Goal: Information Seeking & Learning: Compare options

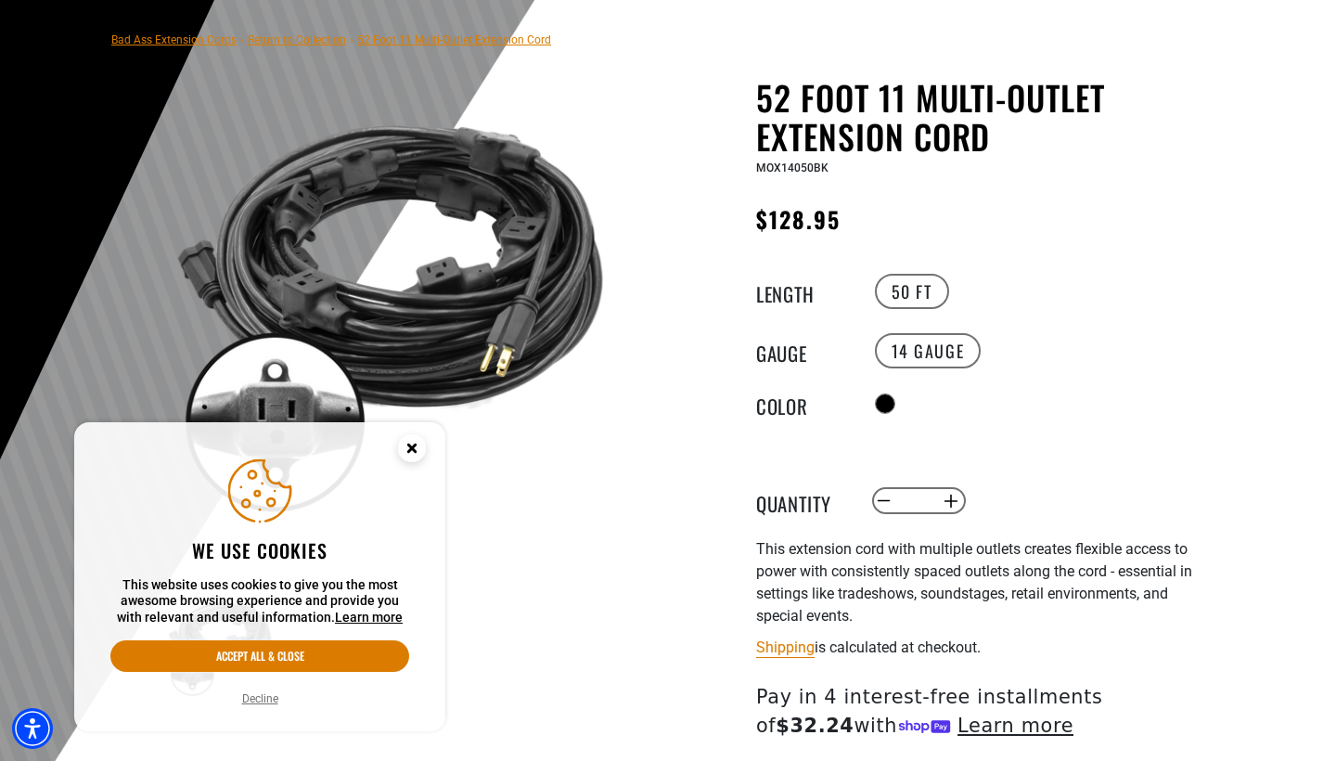
scroll to position [122, 0]
click at [403, 438] on circle "Cookie Consent" at bounding box center [412, 448] width 28 height 28
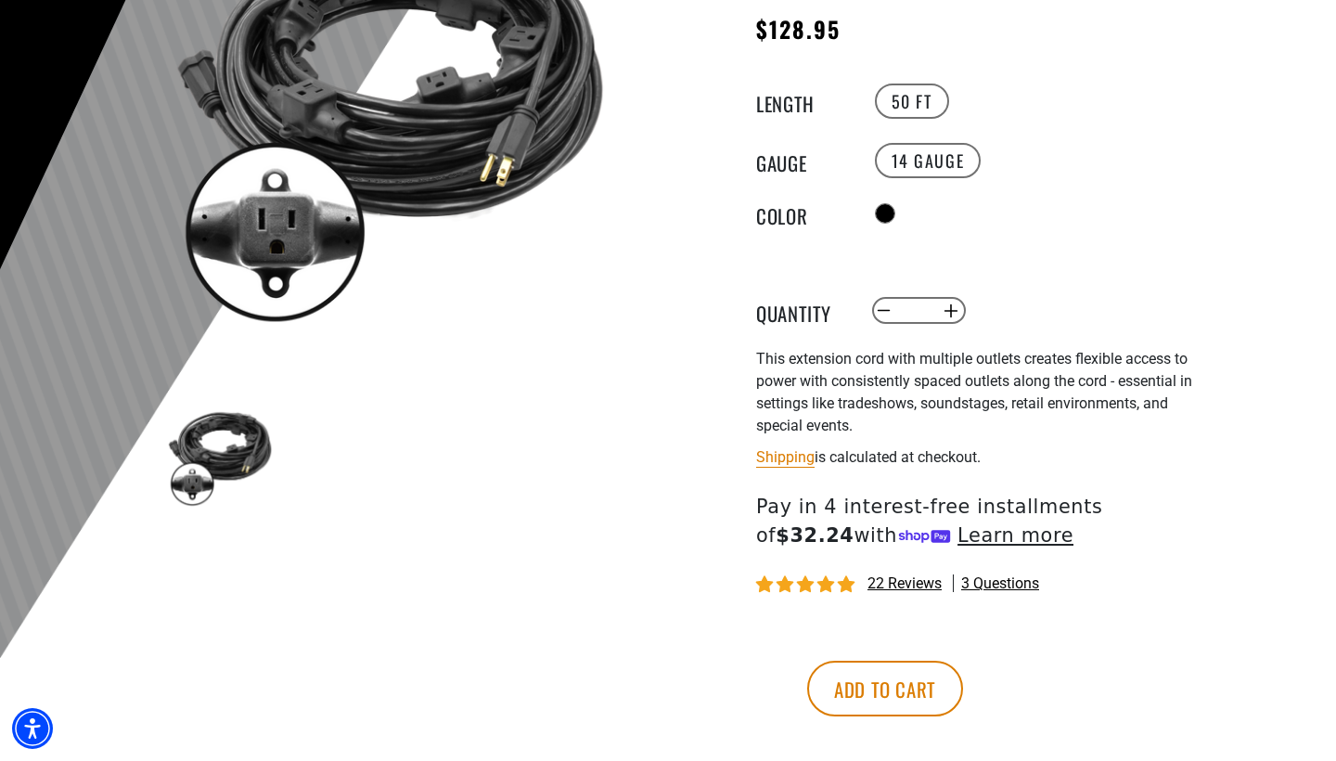
scroll to position [331, 0]
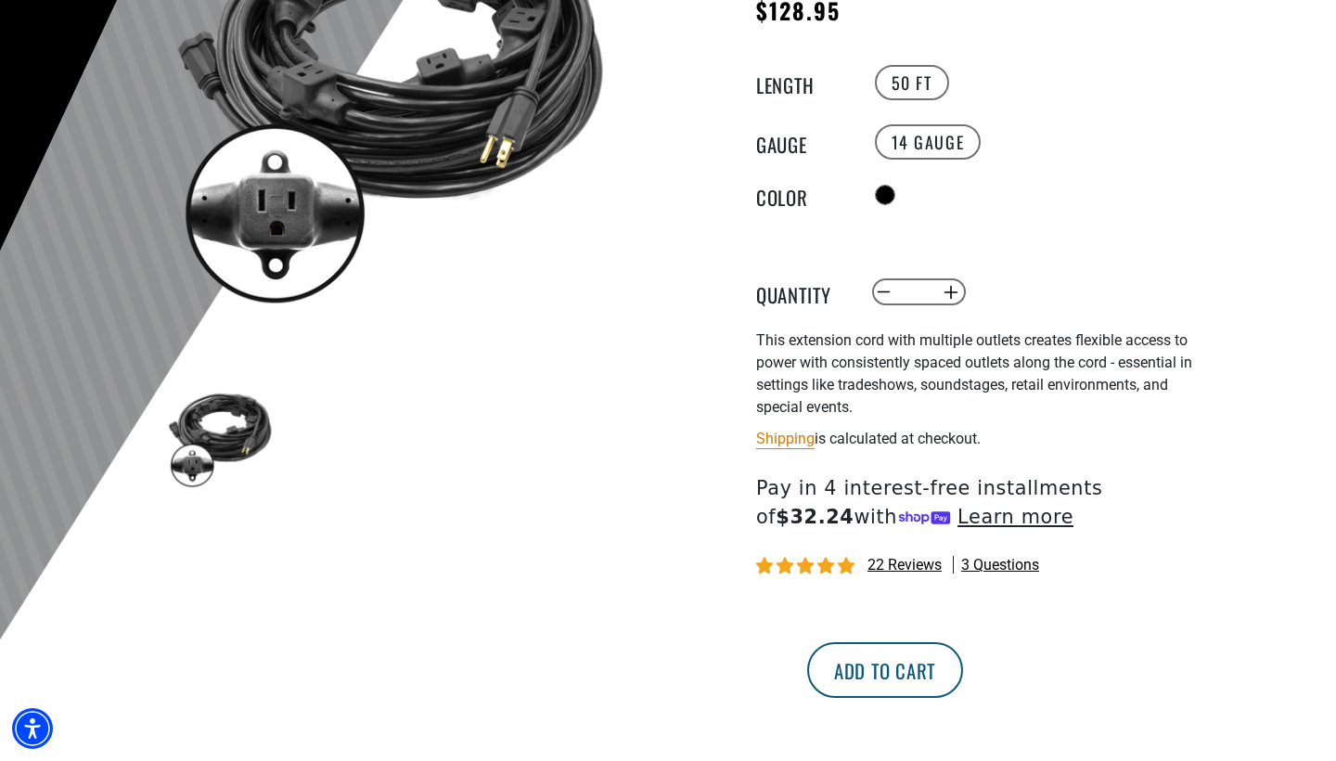
click at [963, 664] on button "Add to cart" at bounding box center [885, 670] width 156 height 56
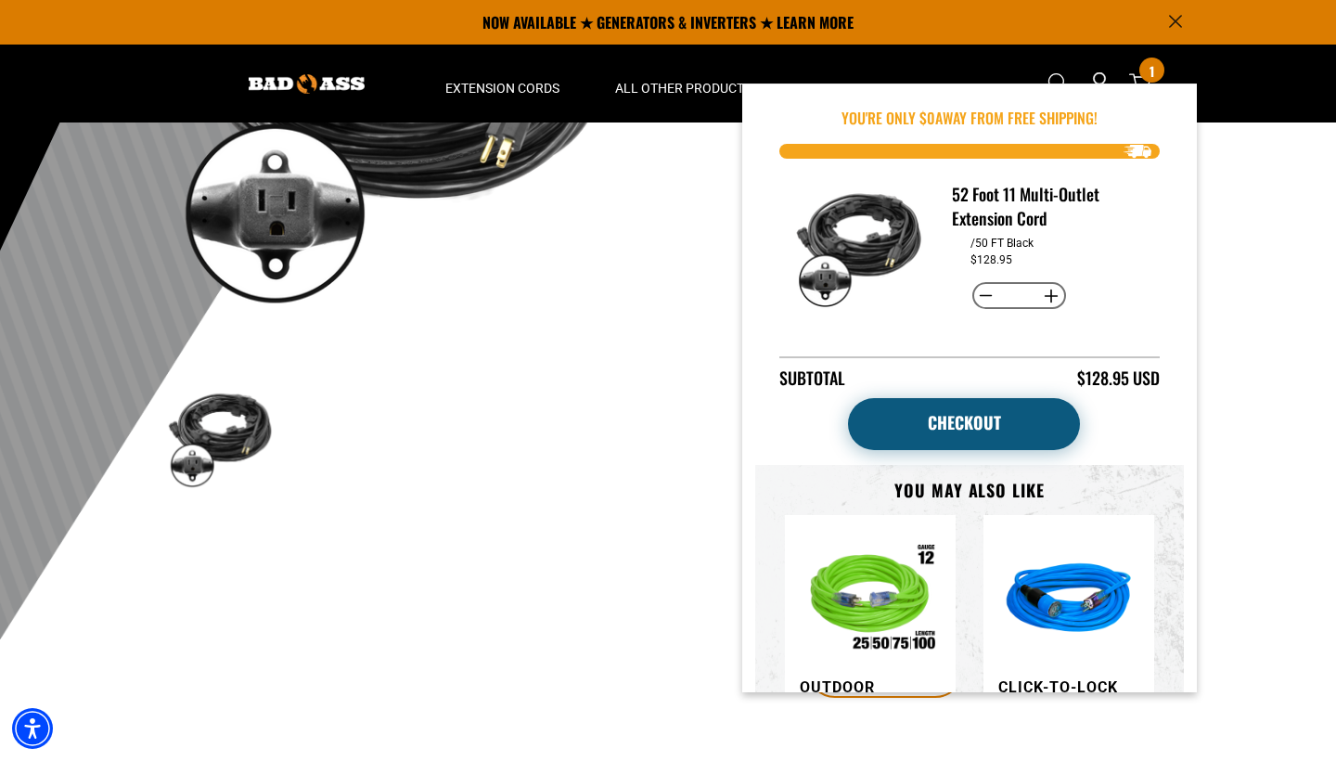
click at [984, 423] on link "Checkout" at bounding box center [964, 424] width 232 height 52
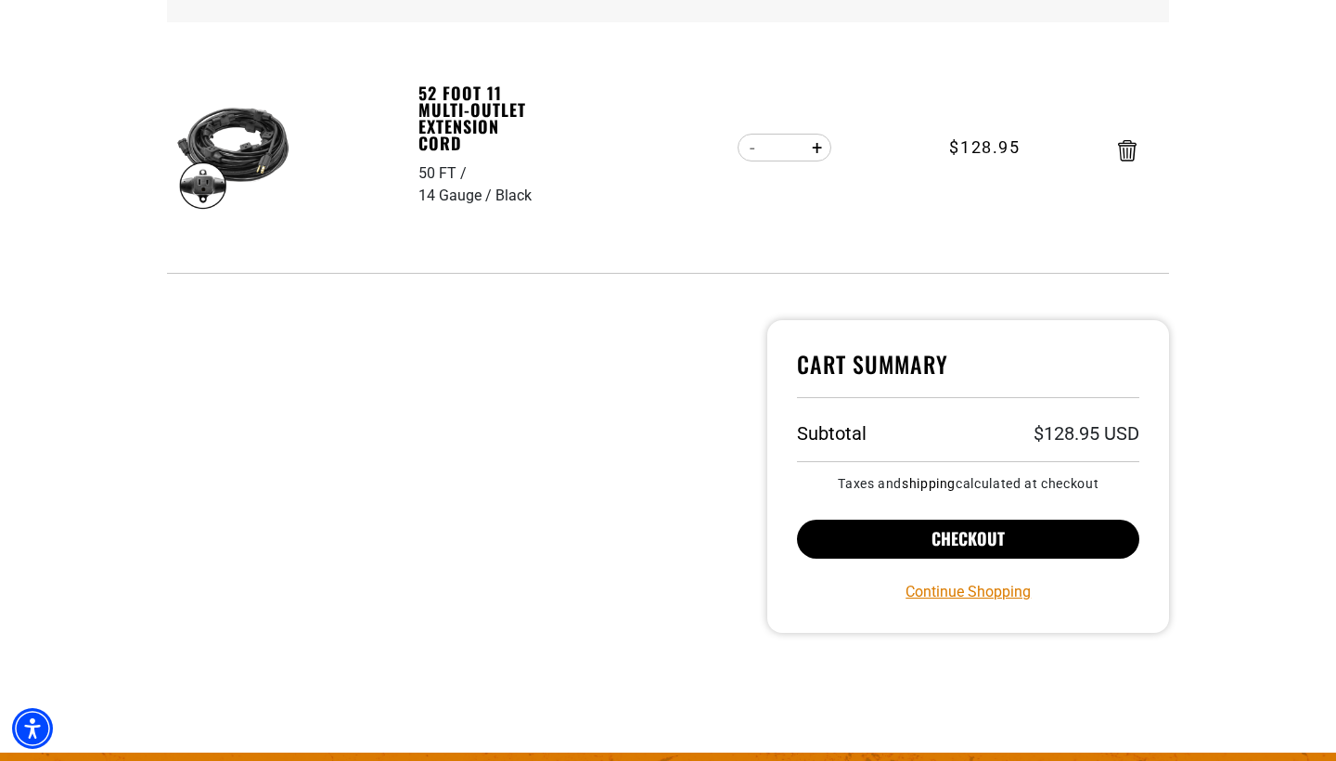
click at [943, 541] on button "Checkout" at bounding box center [968, 539] width 342 height 39
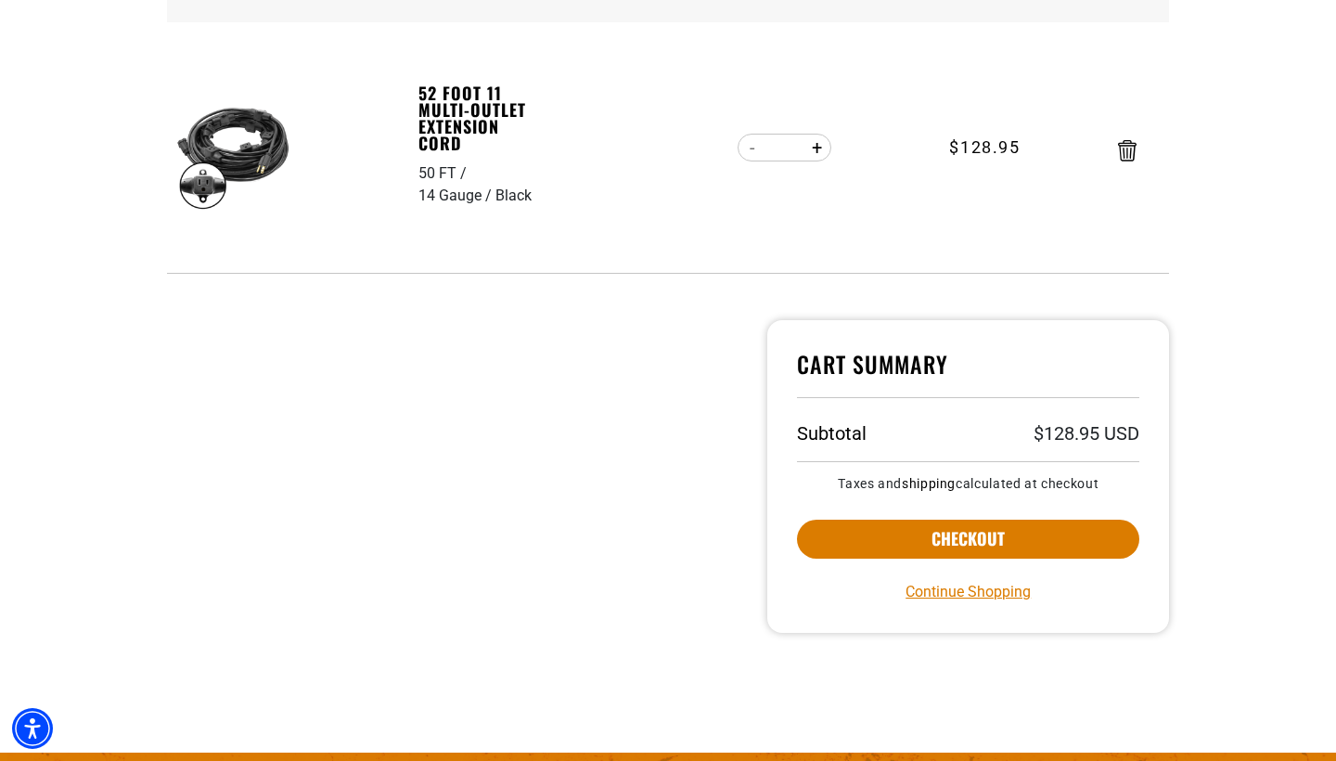
click at [198, 173] on img at bounding box center [232, 155] width 117 height 117
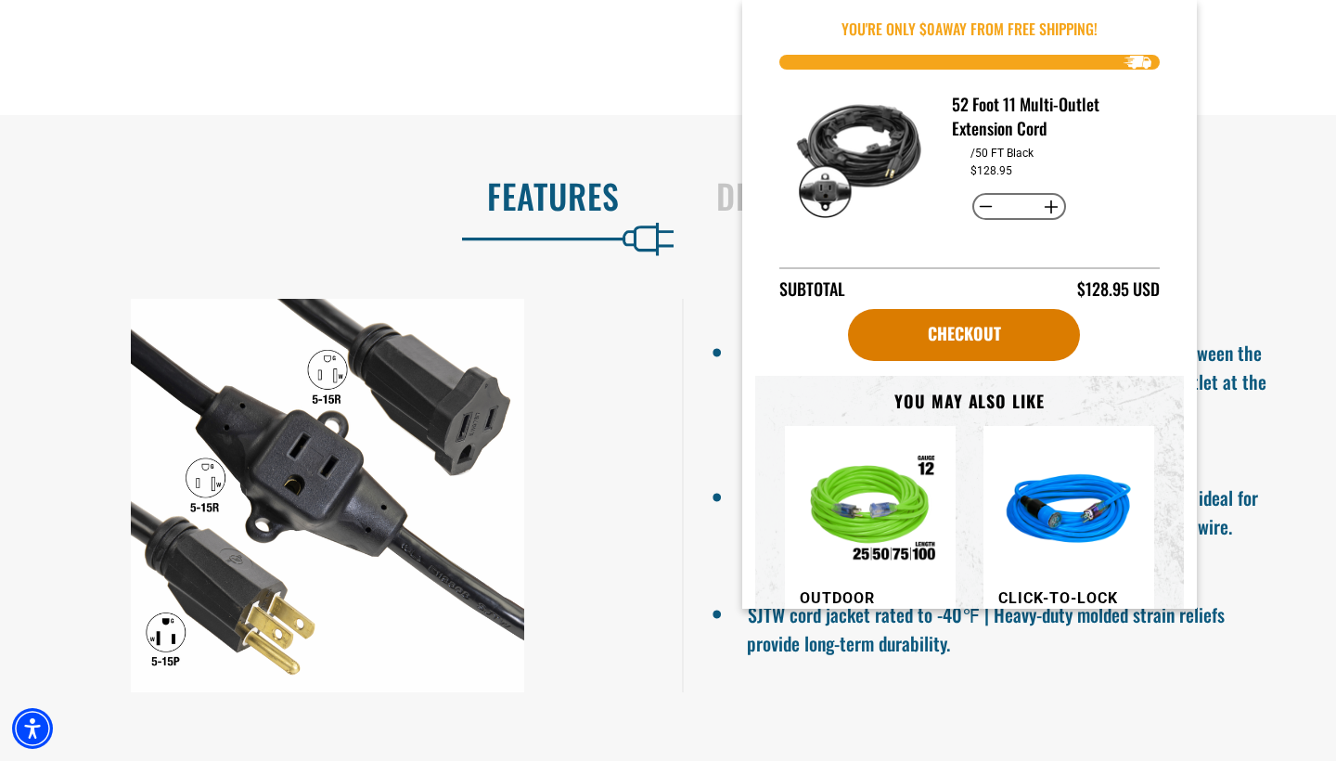
scroll to position [997, 0]
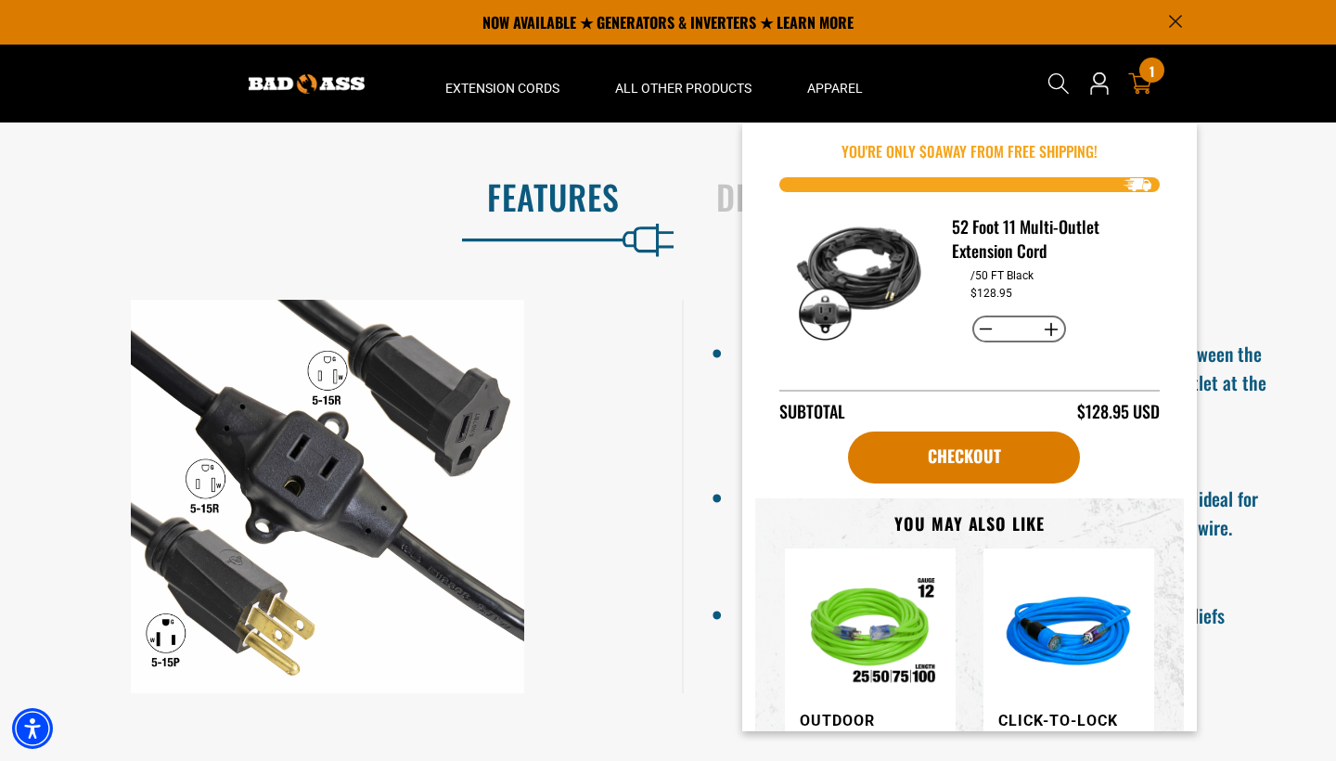
click at [979, 331] on button "Decrease quantity for 52 Foot 11 Multi-Outlet Extension Cord" at bounding box center [986, 330] width 29 height 32
type input "*"
click at [1267, 298] on div "Features Details & Specs 11 outlets - First outlet starts 5ft. from plug | 5ft.…" at bounding box center [668, 434] width 1336 height 545
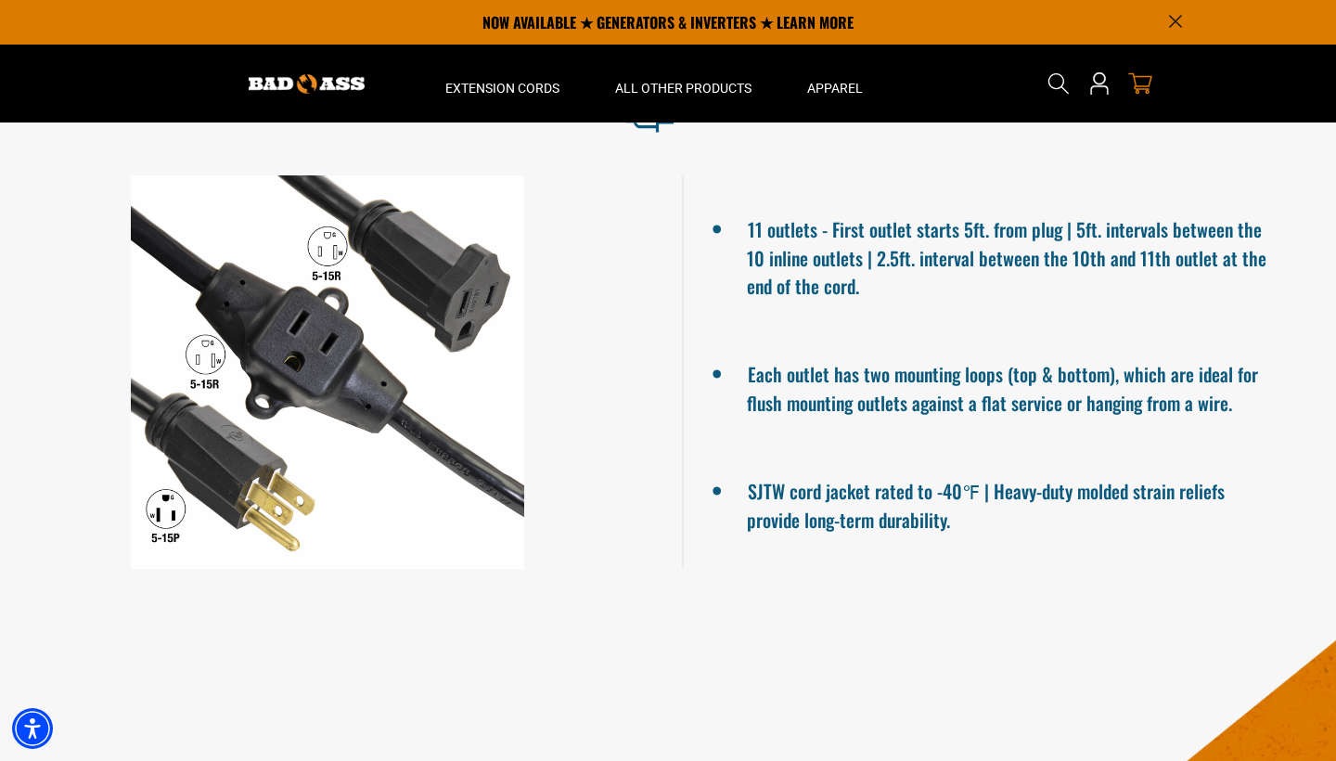
scroll to position [977, 0]
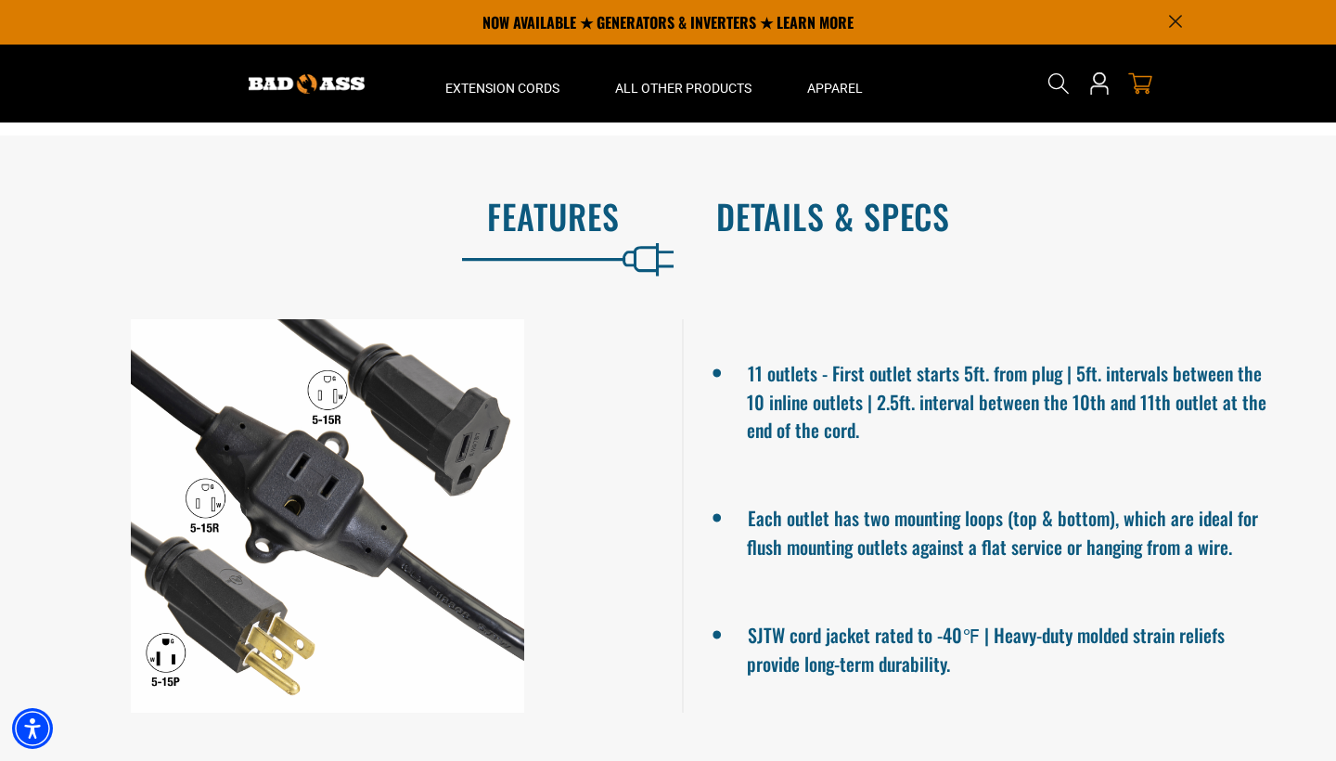
click at [850, 236] on h2 "Details & Specs" at bounding box center [1006, 216] width 581 height 39
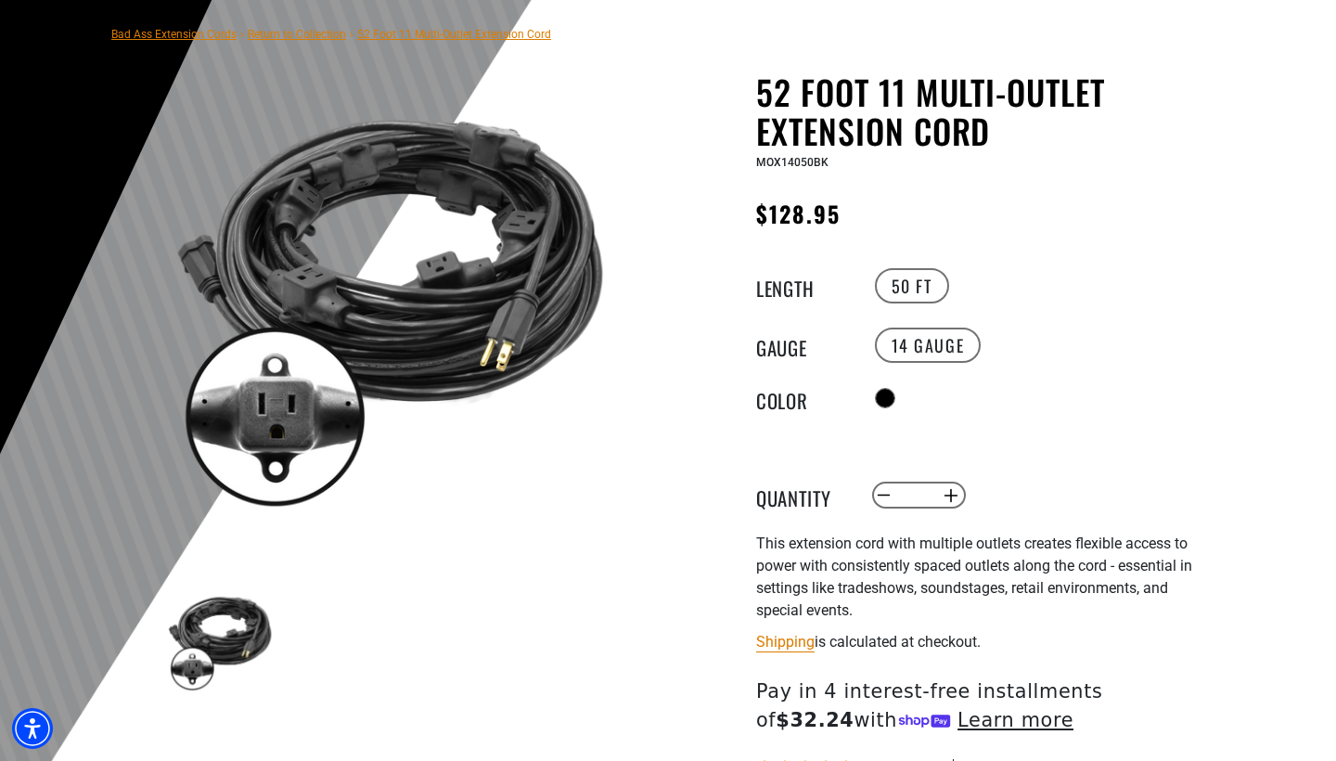
scroll to position [129, 0]
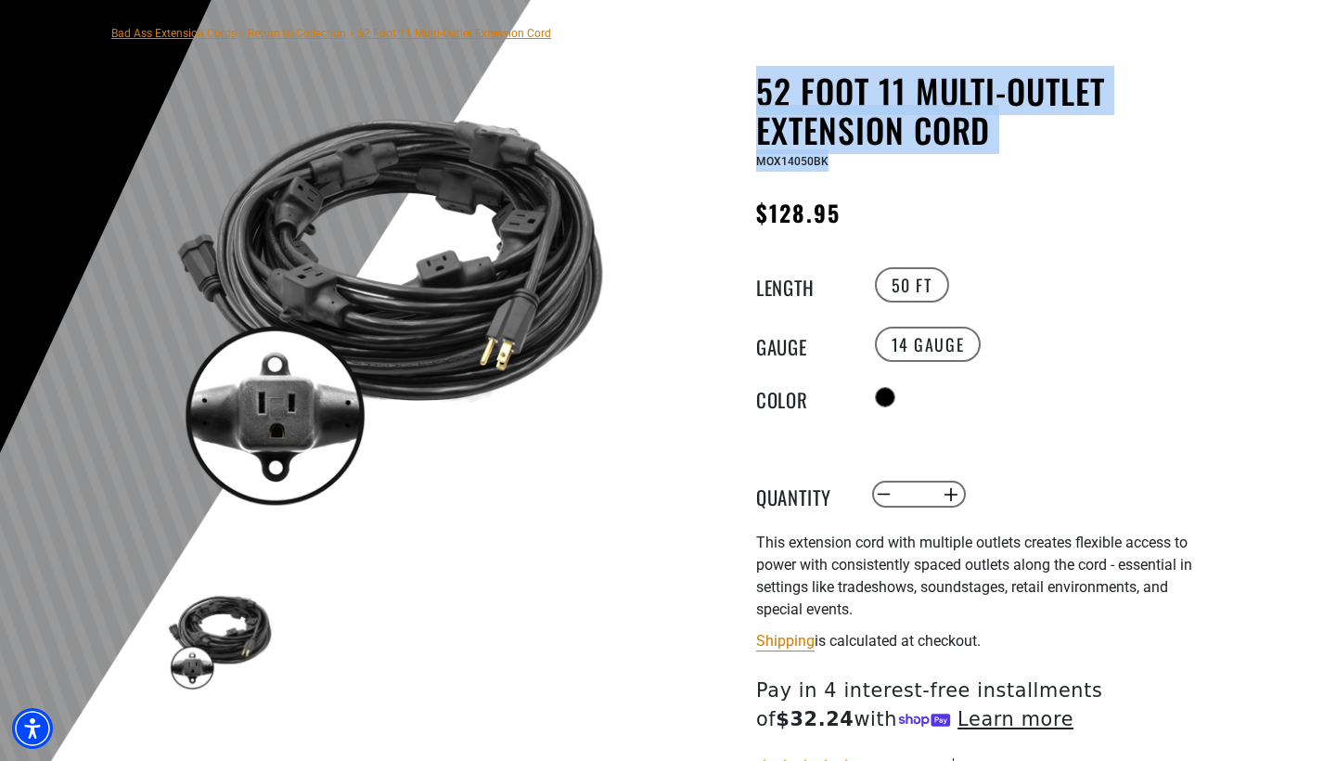
drag, startPoint x: 753, startPoint y: 84, endPoint x: 967, endPoint y: 162, distance: 227.5
click at [967, 162] on div "52 Foot 11 Multi-Outlet Extension Cord 52 Foot 11 Multi-Outlet Extension Cord M…" at bounding box center [946, 527] width 529 height 912
copy div "52 Foot 11 Multi-Outlet Extension Cord 52 Foot 11 Multi-Outlet Extension Cord M…"
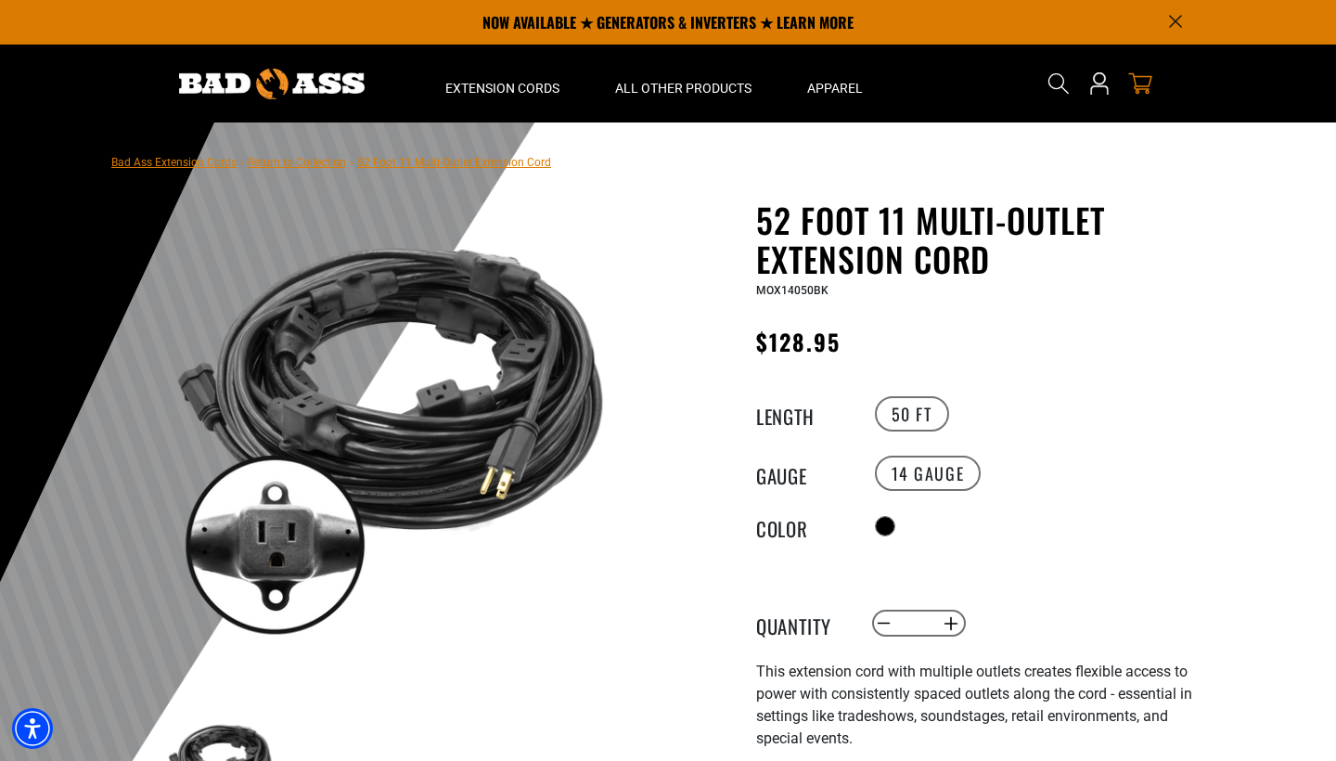
scroll to position [0, 0]
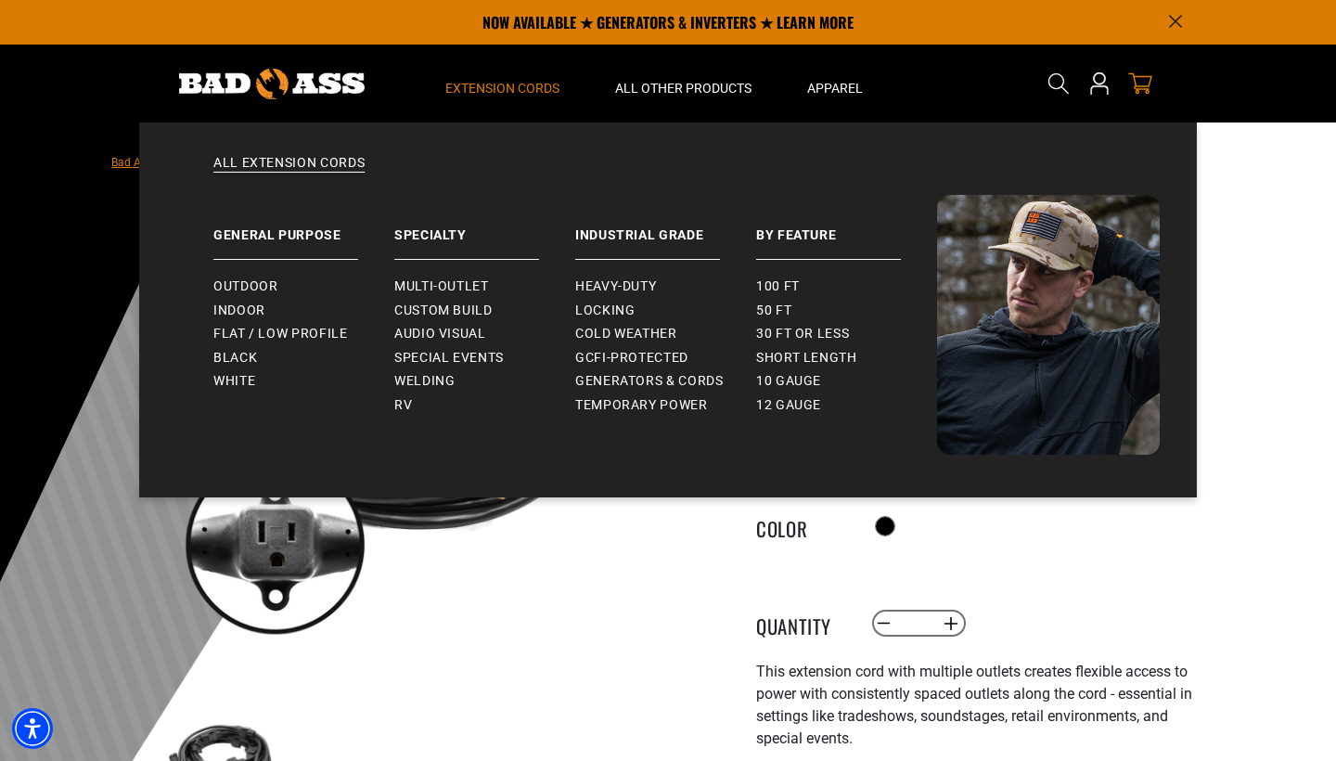
click at [539, 89] on span "Extension Cords" at bounding box center [502, 88] width 114 height 17
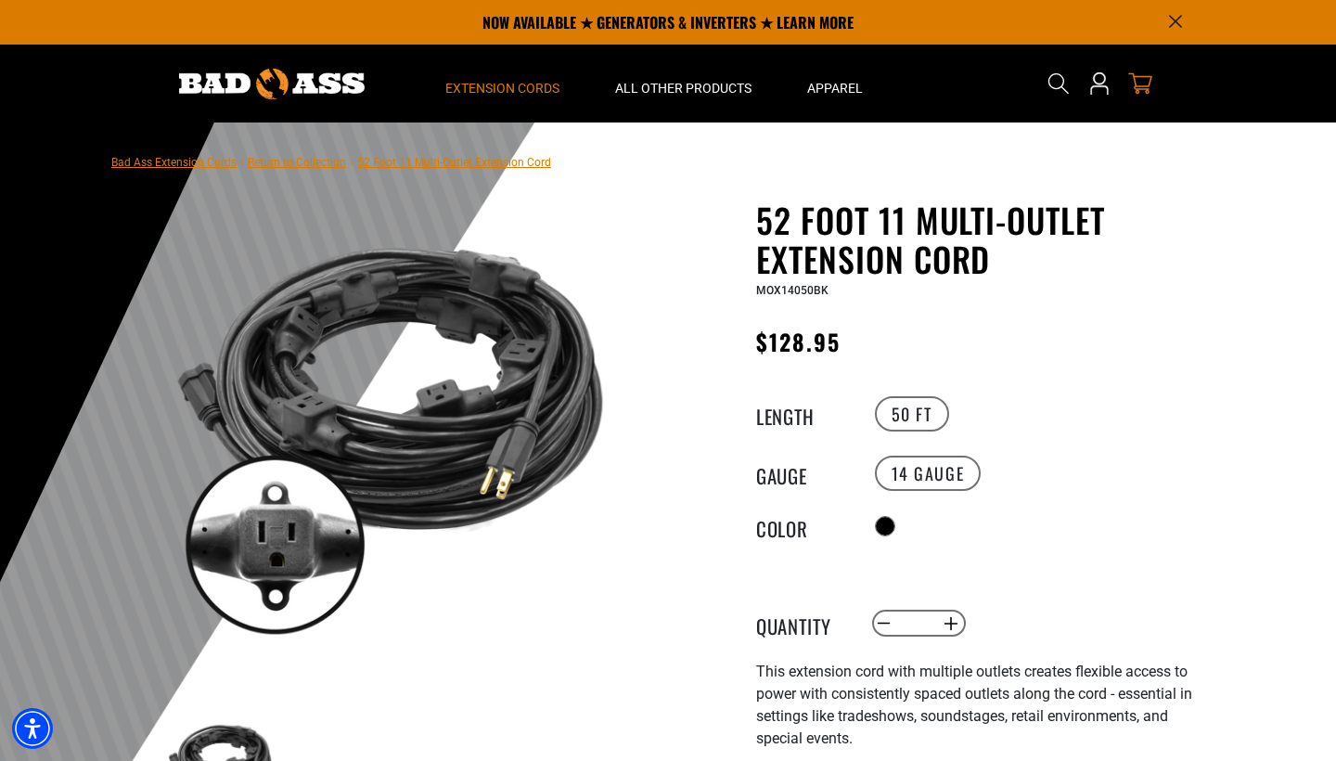
click at [539, 89] on span "Extension Cords" at bounding box center [502, 88] width 114 height 17
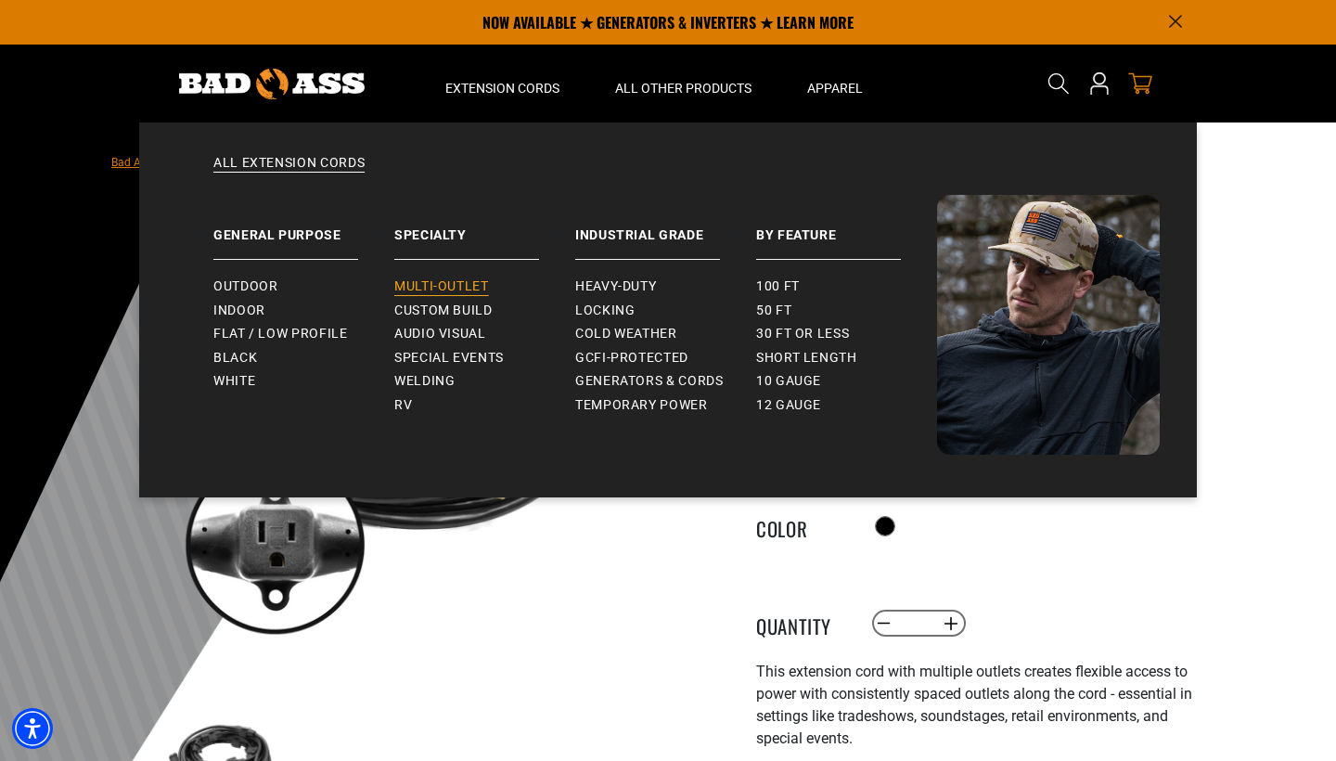
click at [428, 285] on span "Multi-Outlet" at bounding box center [441, 286] width 95 height 17
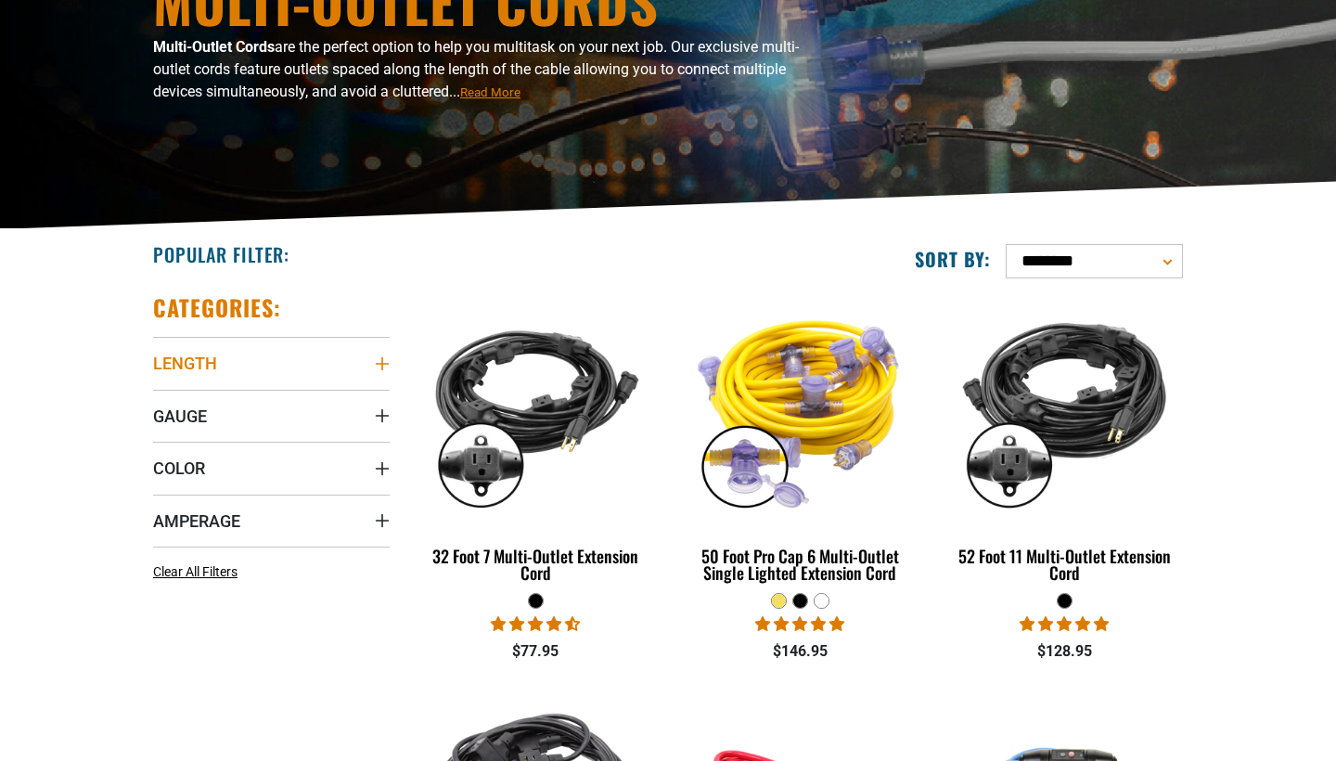
scroll to position [241, 0]
click at [190, 359] on span "Length" at bounding box center [185, 363] width 64 height 21
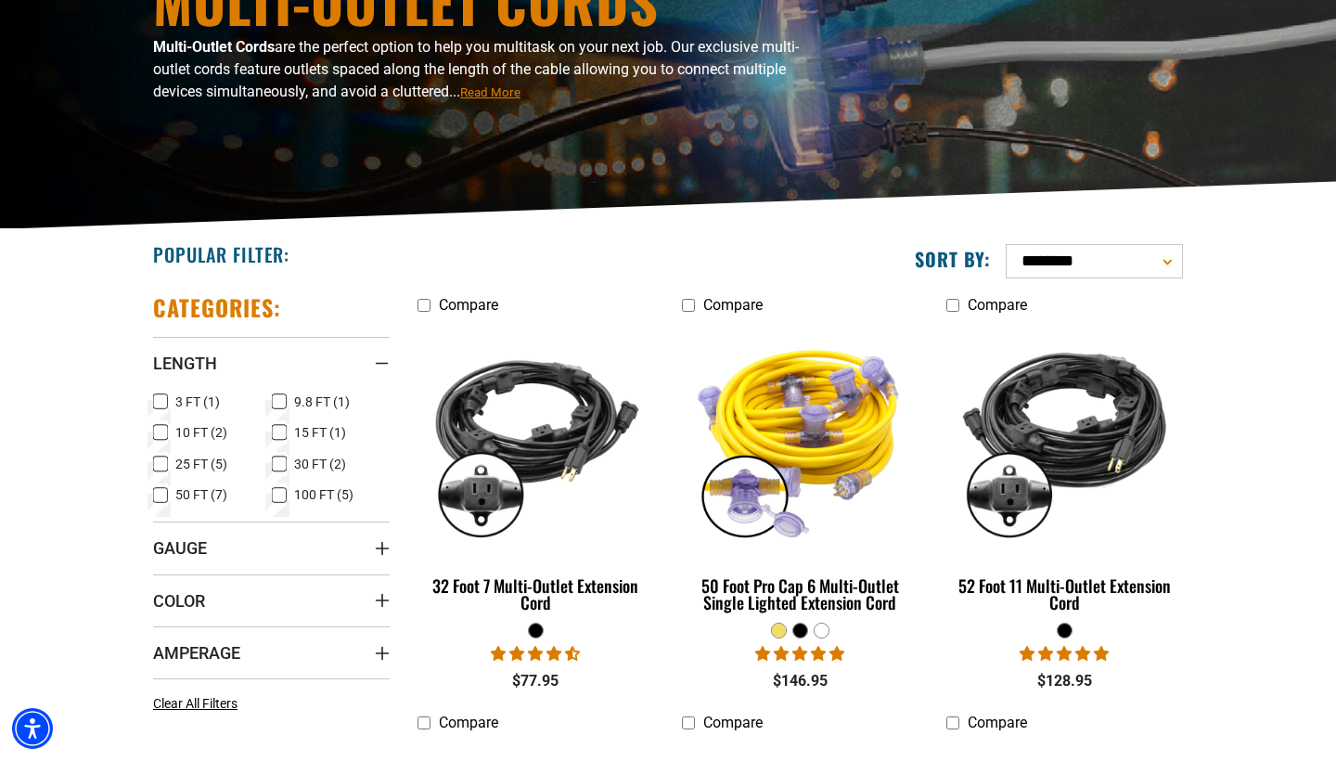
click at [281, 495] on icon at bounding box center [279, 495] width 15 height 24
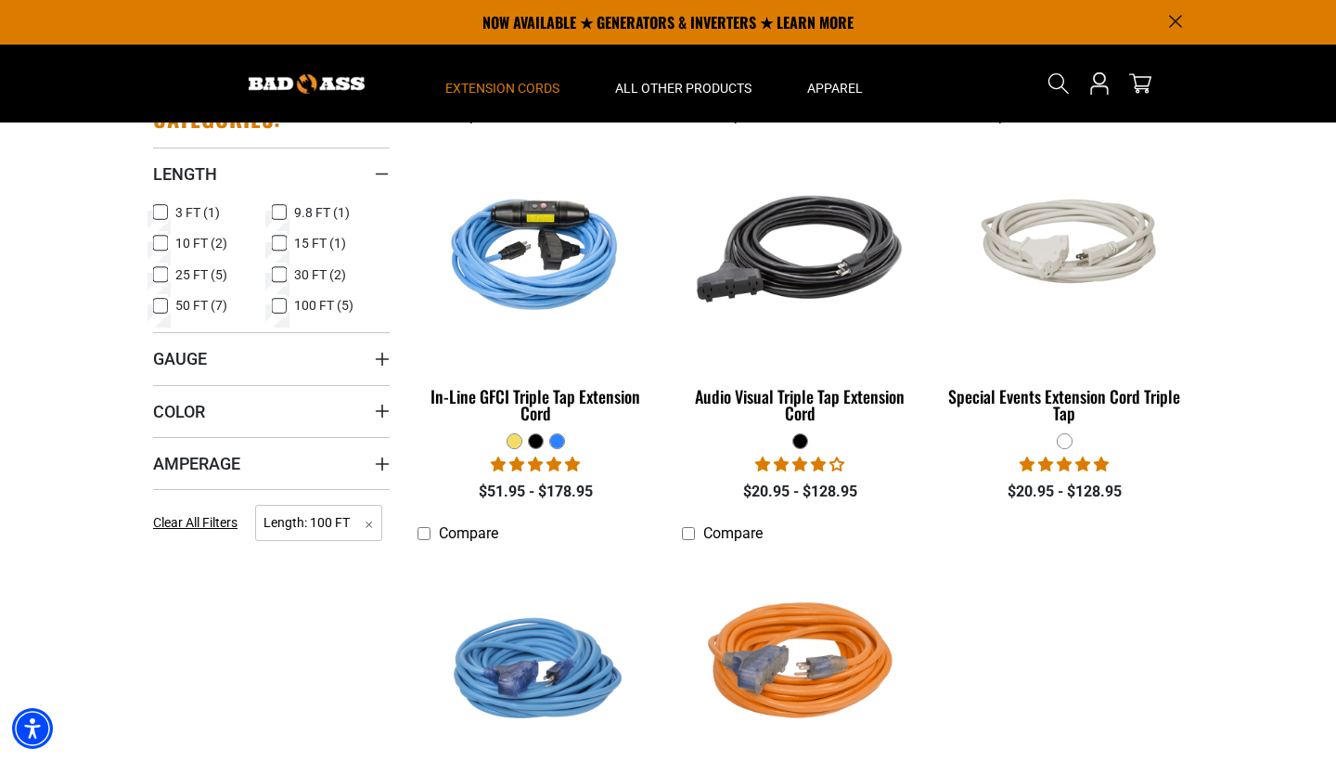
scroll to position [293, 0]
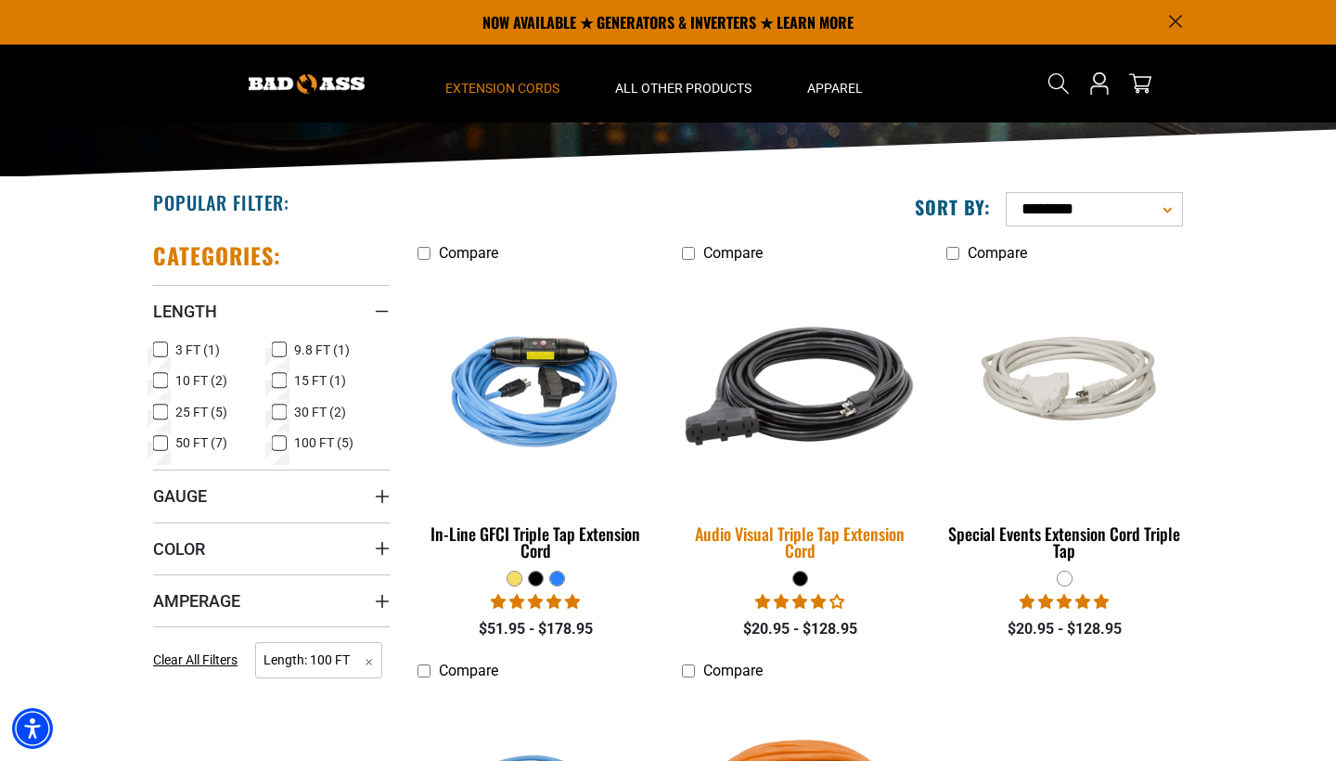
click at [832, 415] on img at bounding box center [800, 387] width 260 height 238
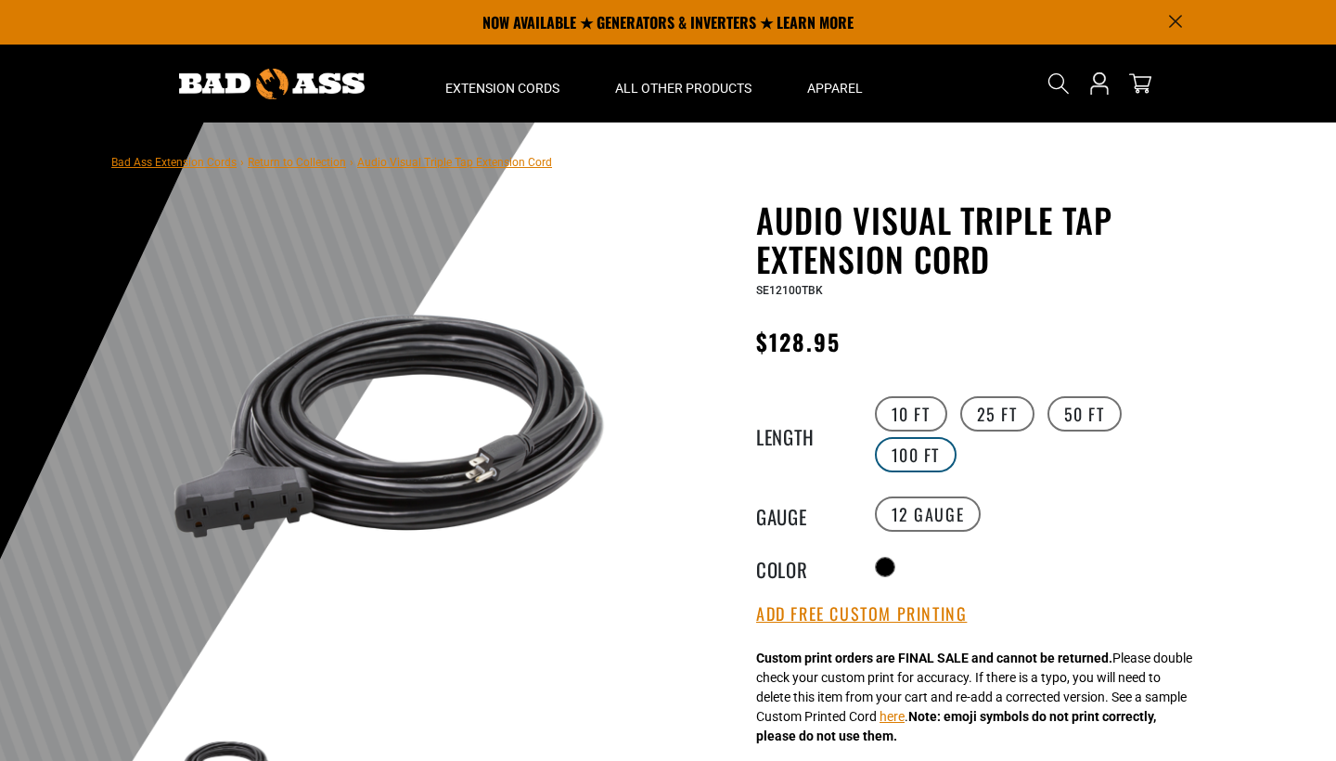
click at [916, 437] on label "100 FT" at bounding box center [916, 454] width 83 height 35
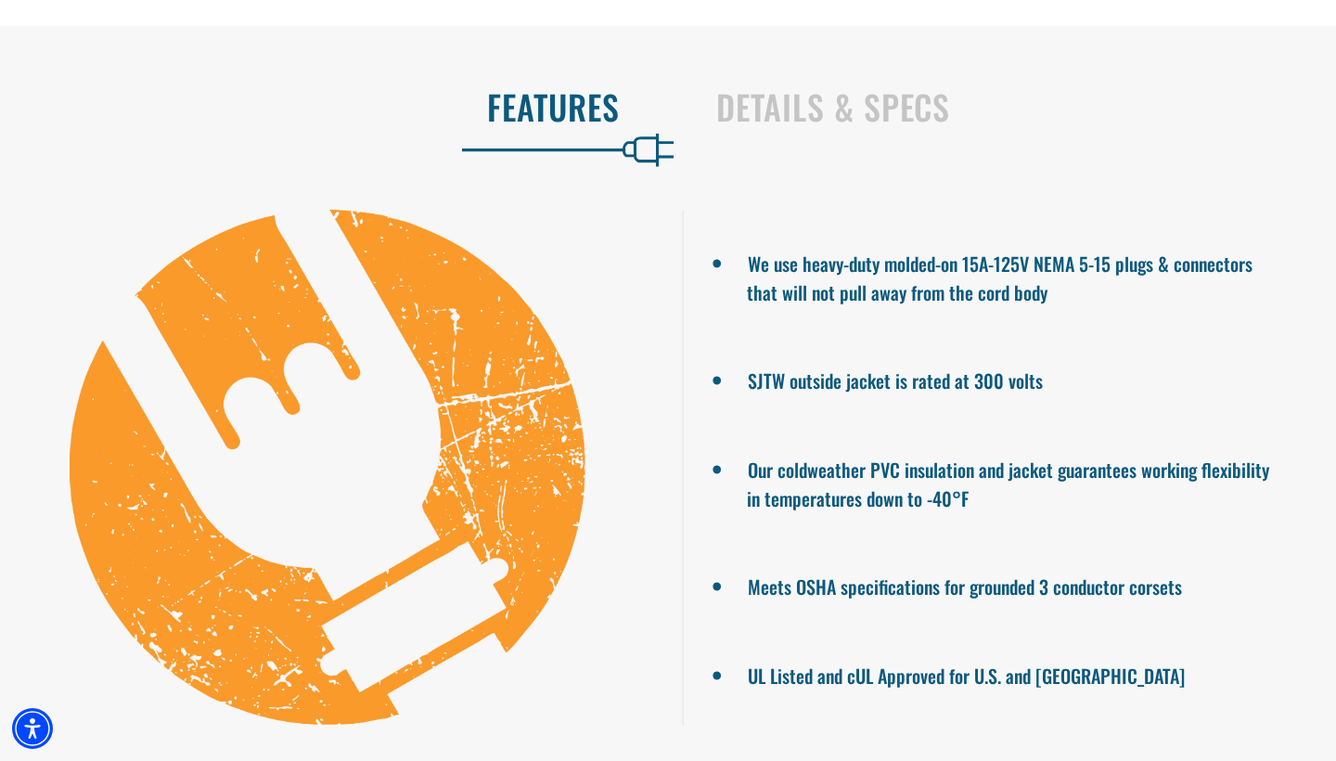
scroll to position [1227, 0]
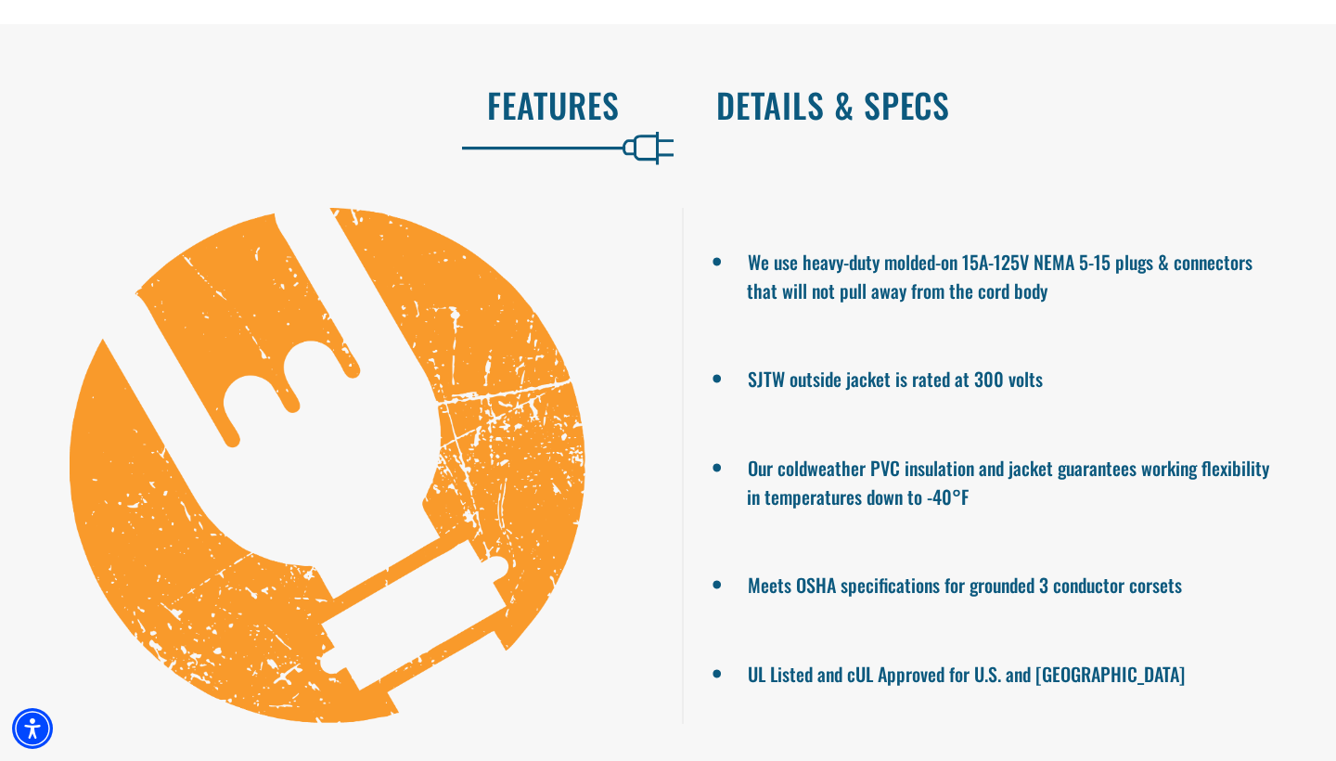
click at [924, 123] on h2 "Details & Specs" at bounding box center [1006, 104] width 581 height 39
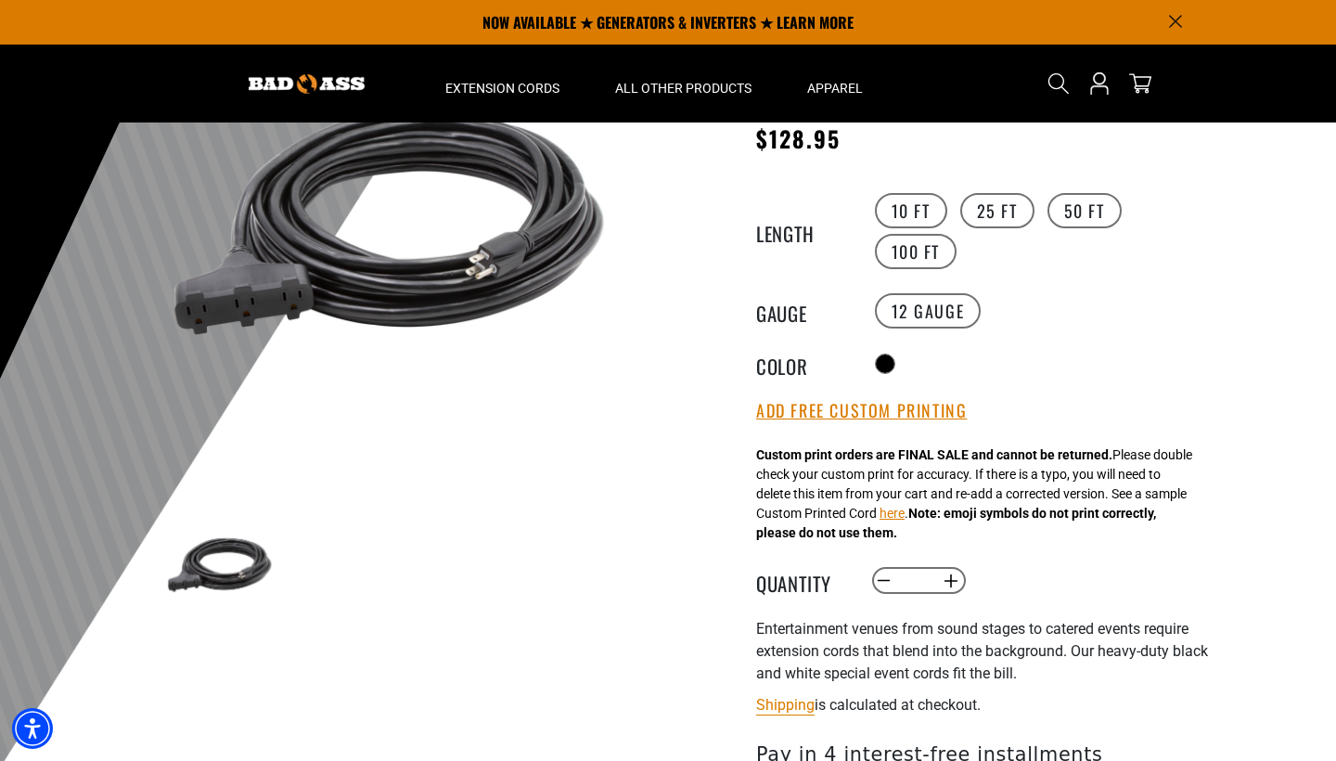
scroll to position [237, 0]
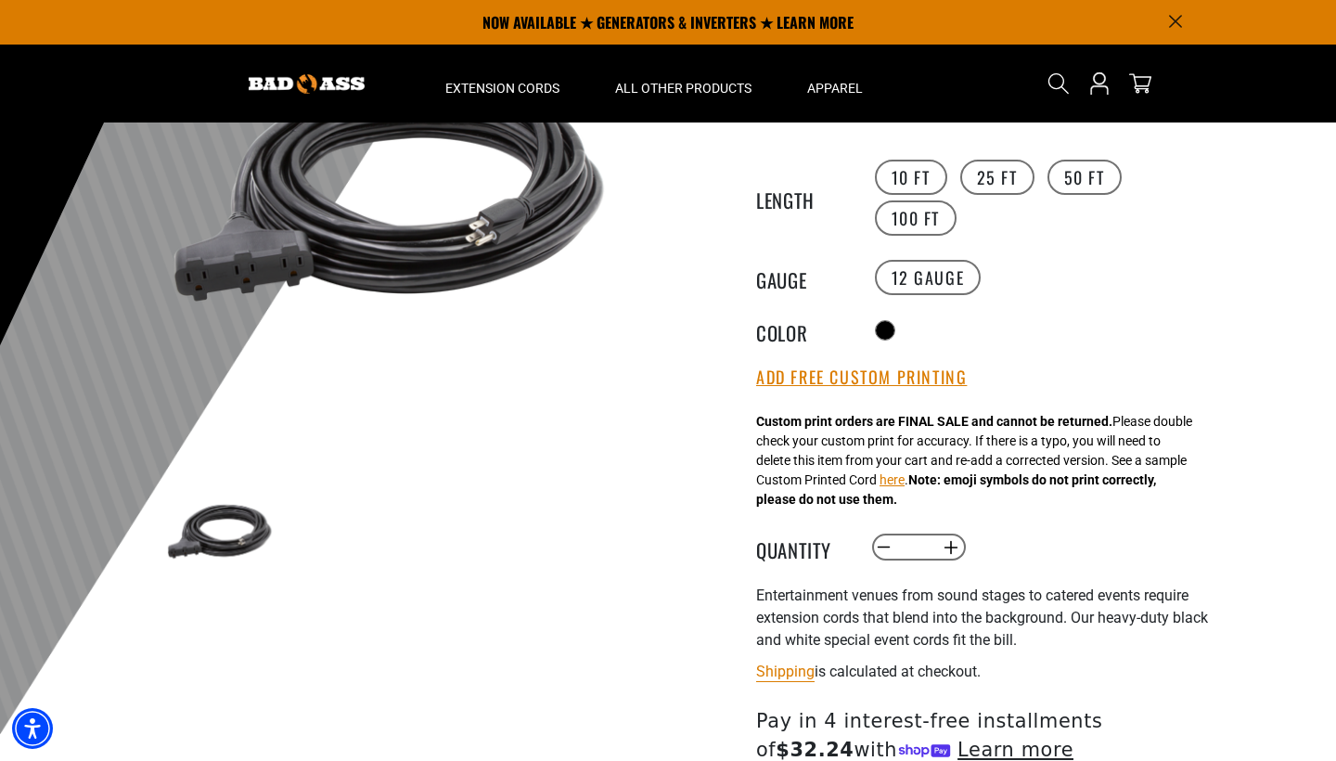
click at [211, 536] on img at bounding box center [220, 532] width 108 height 108
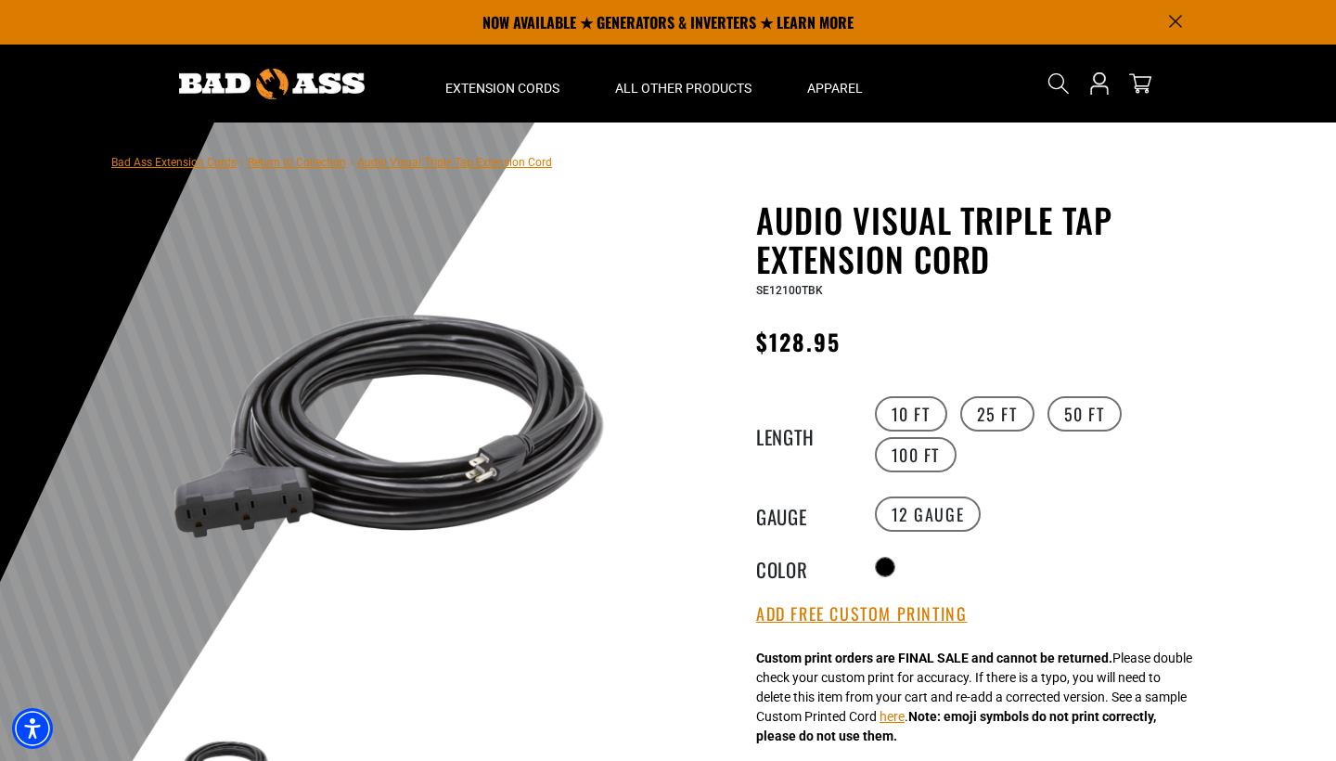
scroll to position [0, 0]
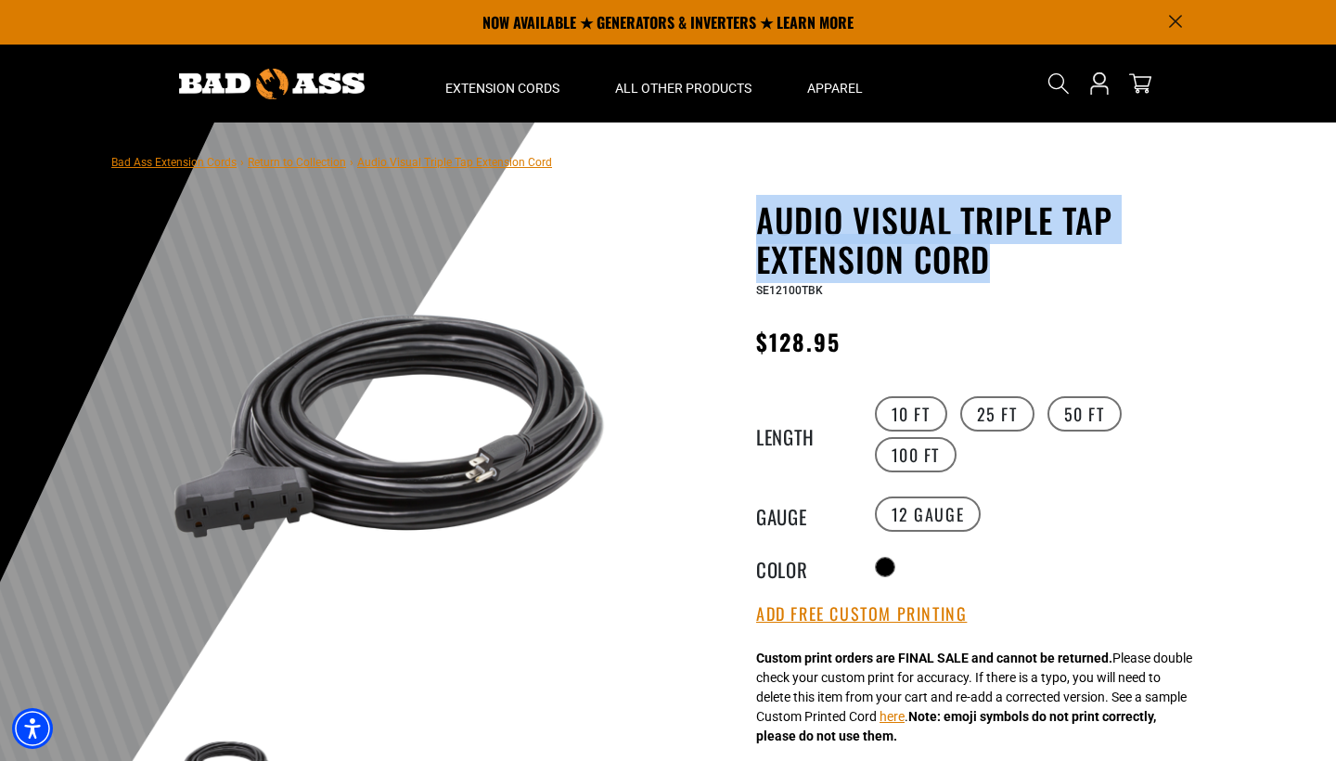
drag, startPoint x: 759, startPoint y: 209, endPoint x: 1095, endPoint y: 275, distance: 342.3
click at [1095, 275] on h1 "Audio Visual Triple Tap Extension Cord" at bounding box center [983, 239] width 455 height 78
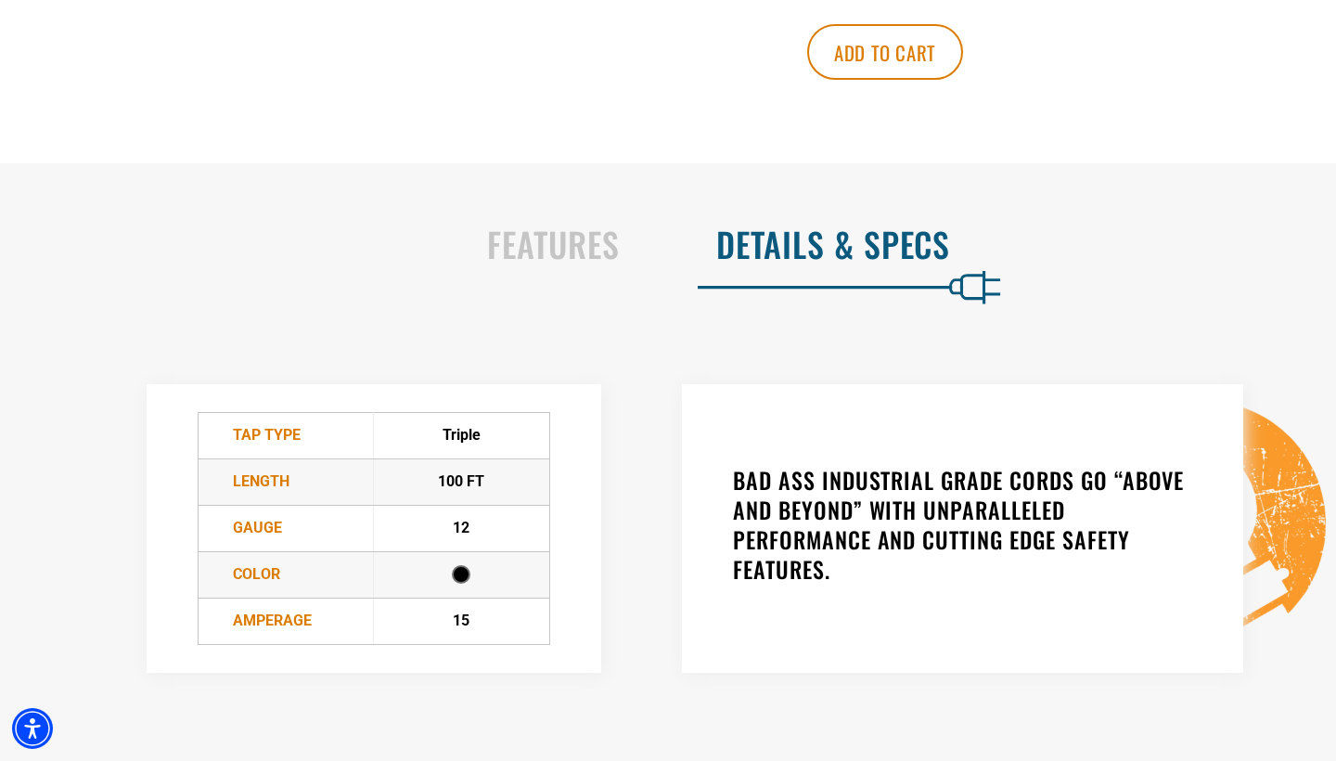
scroll to position [1094, 0]
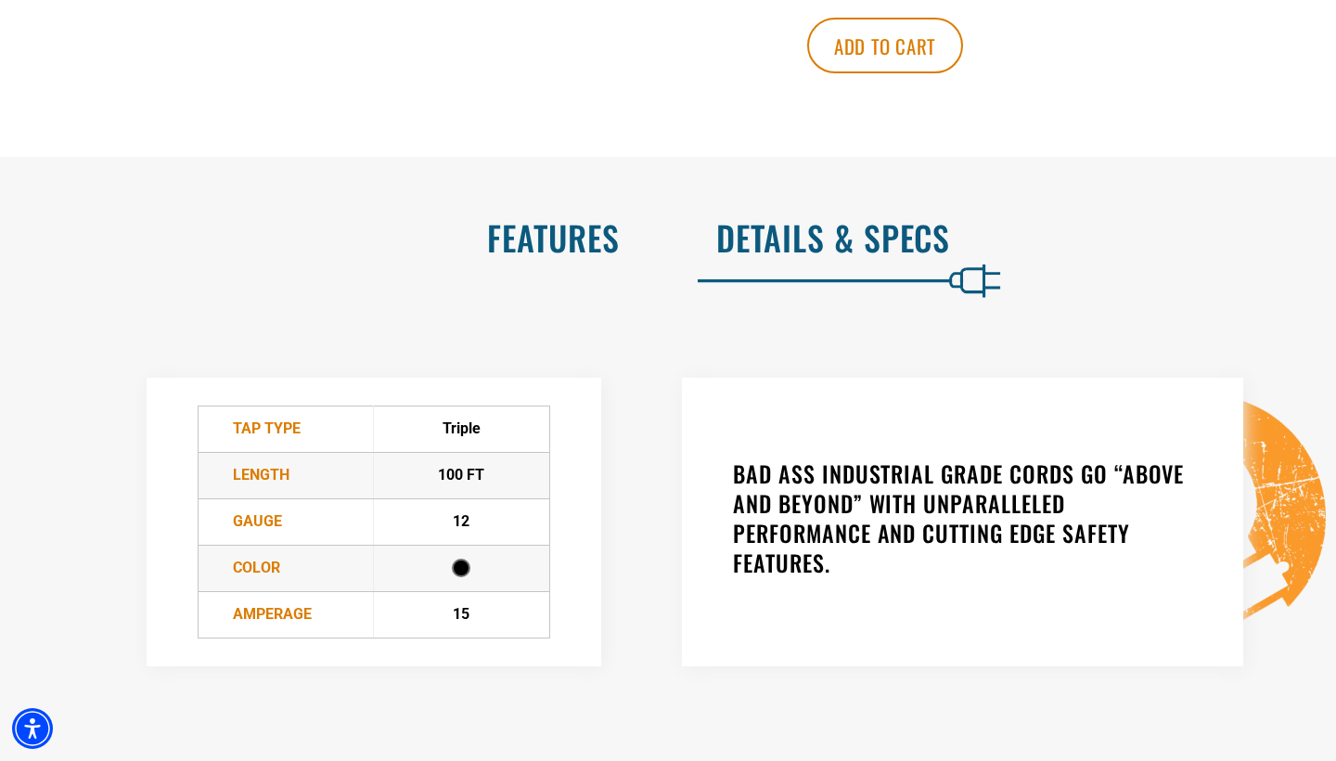
click at [566, 257] on h2 "Features" at bounding box center [329, 237] width 581 height 39
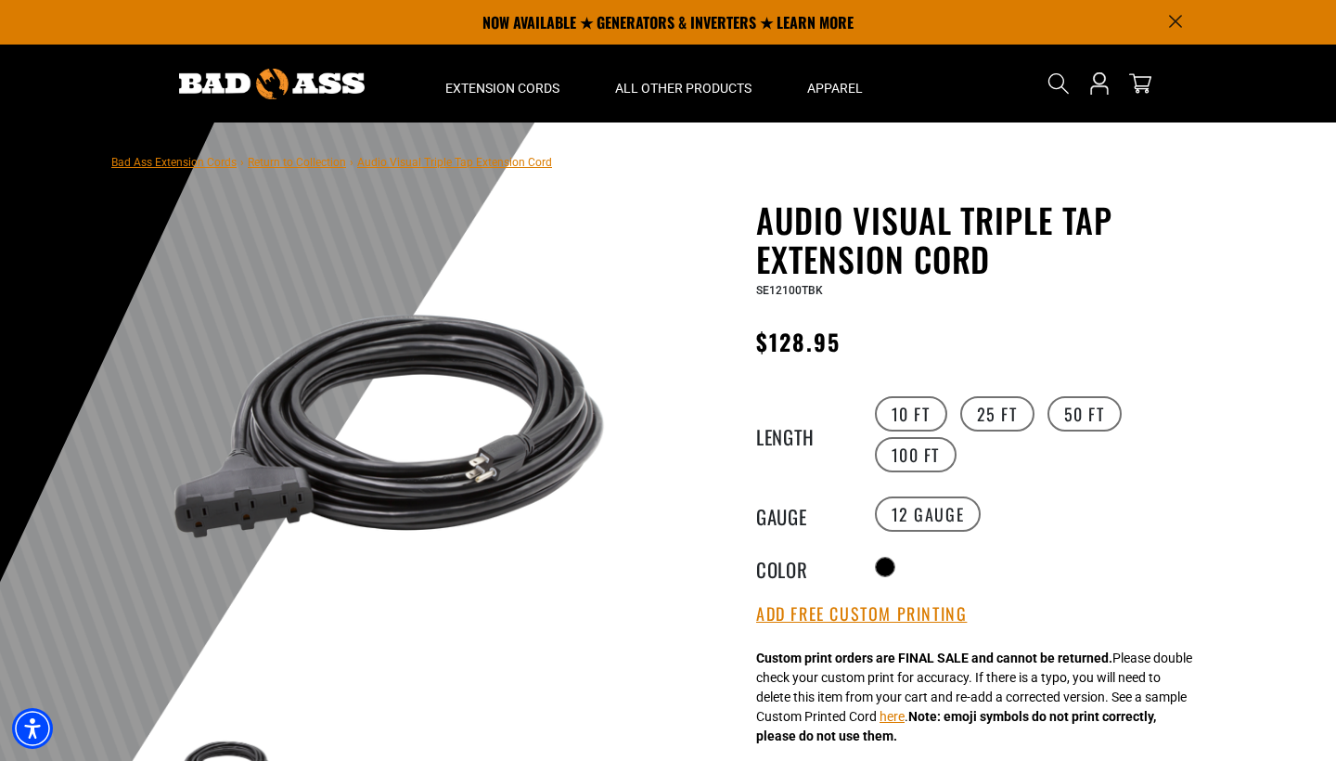
scroll to position [0, 0]
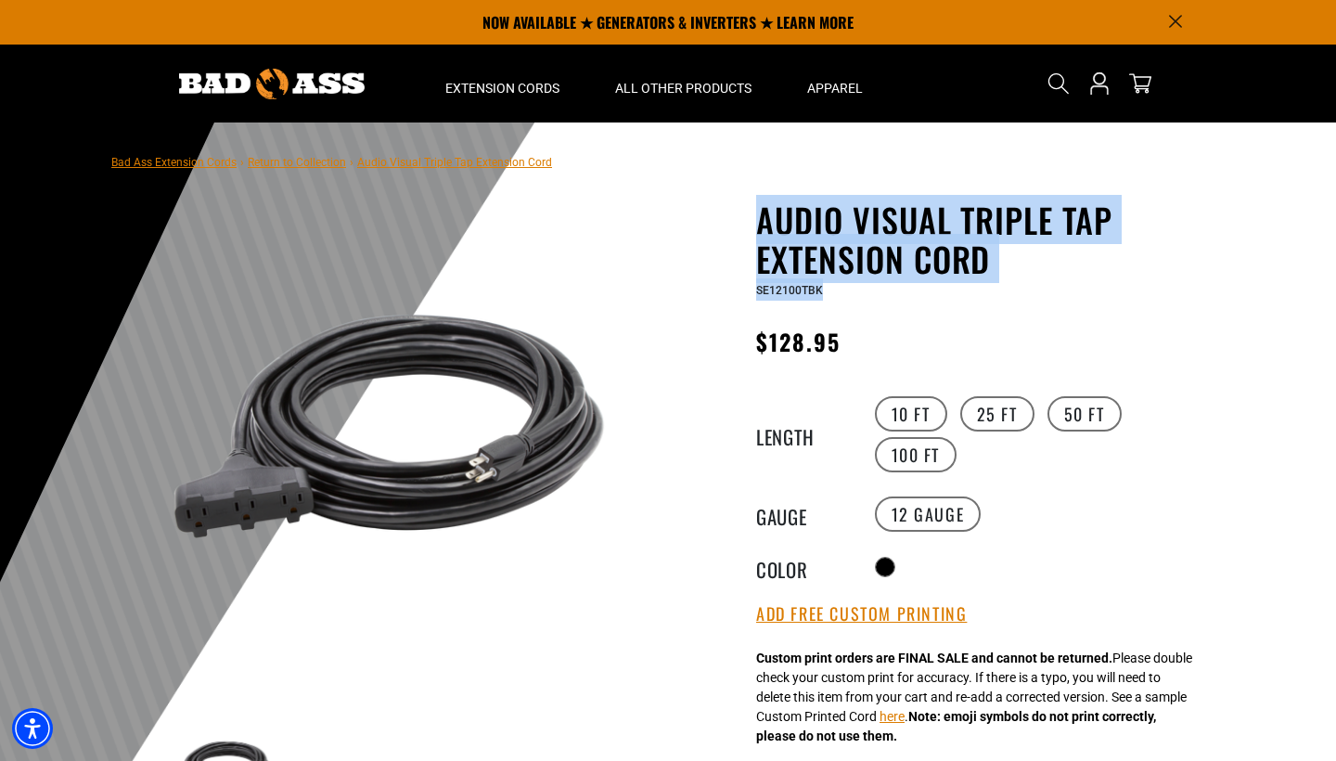
drag, startPoint x: 755, startPoint y: 213, endPoint x: 838, endPoint y: 285, distance: 109.2
click at [838, 285] on div "Audio Visual Triple Tap Extension Cord Audio Visual Triple Tap Extension Cord S…" at bounding box center [946, 725] width 529 height 1050
copy div "Audio Visual Triple Tap Extension Cord Audio Visual Triple Tap Extension Cord S…"
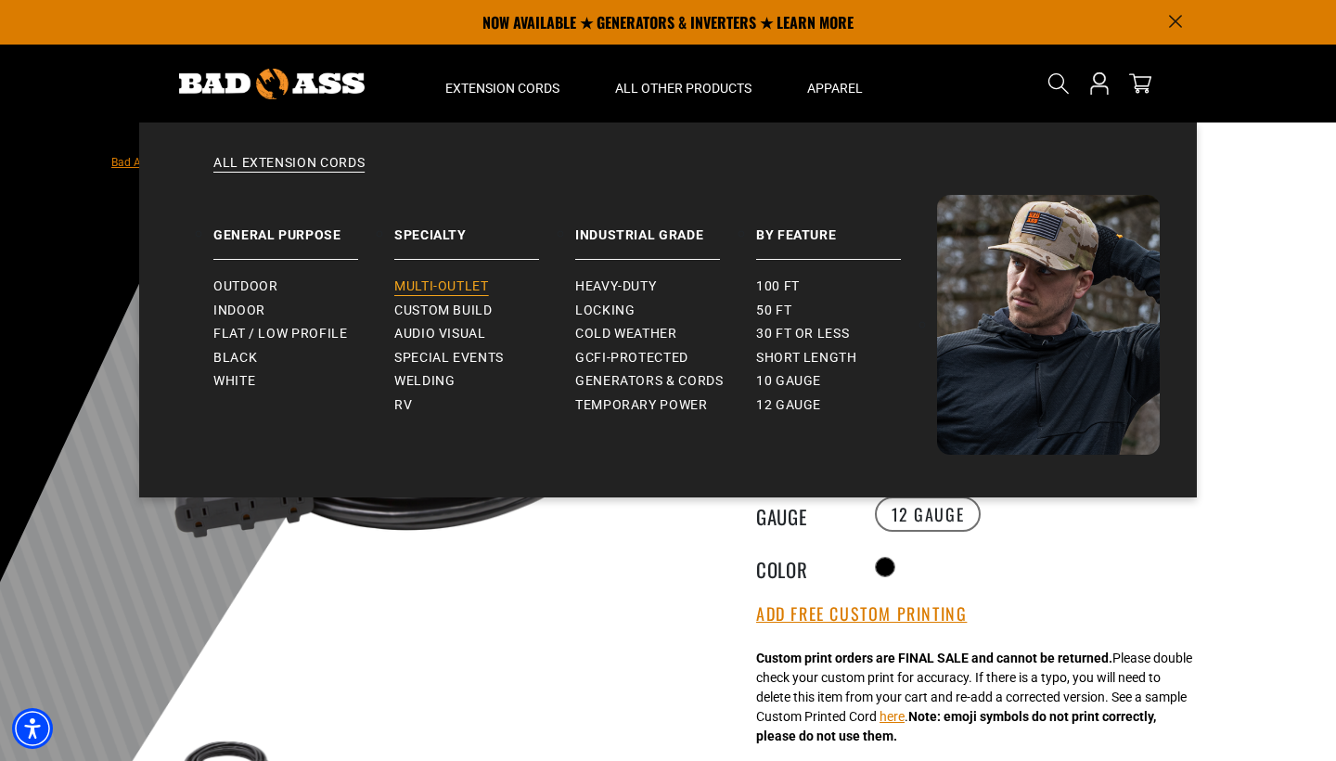
click at [433, 283] on span "Multi-Outlet" at bounding box center [441, 286] width 95 height 17
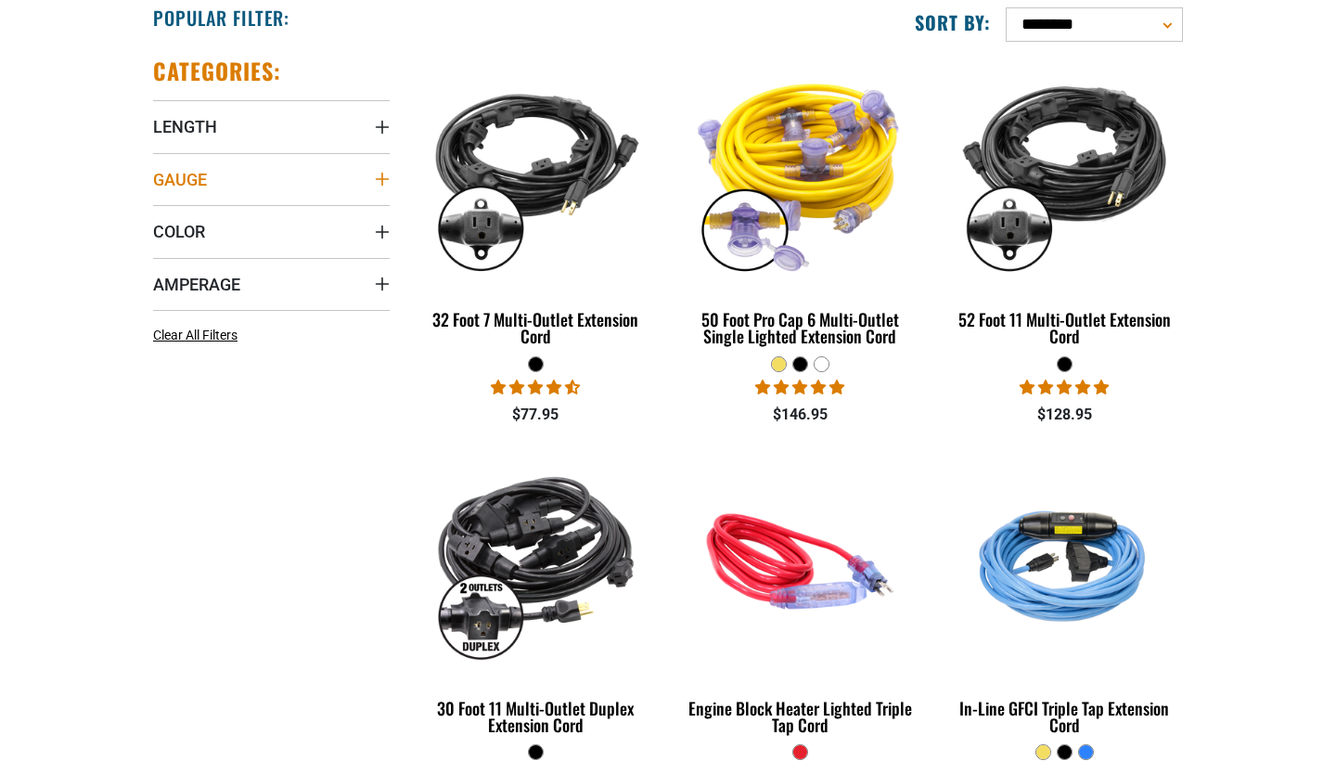
scroll to position [478, 0]
click at [187, 131] on span "Length" at bounding box center [185, 126] width 64 height 21
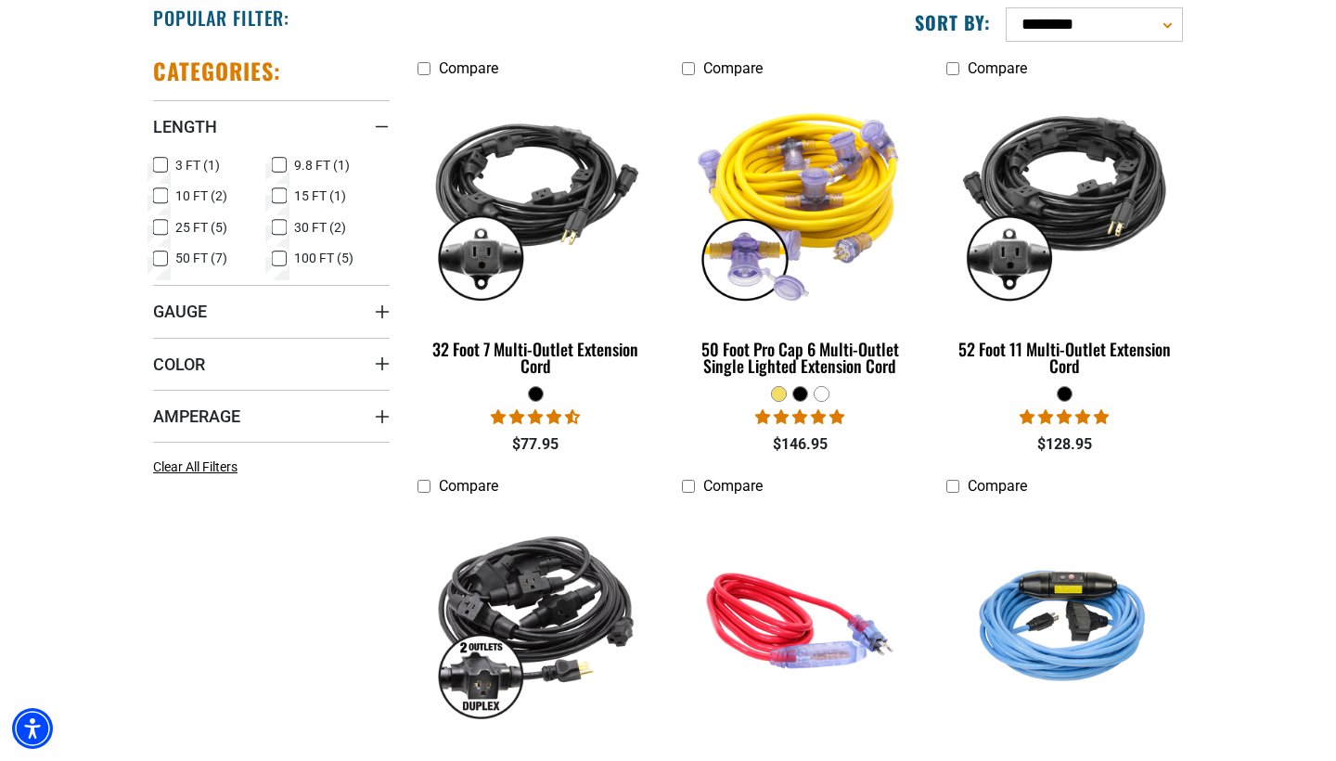
click at [160, 258] on icon at bounding box center [160, 259] width 15 height 24
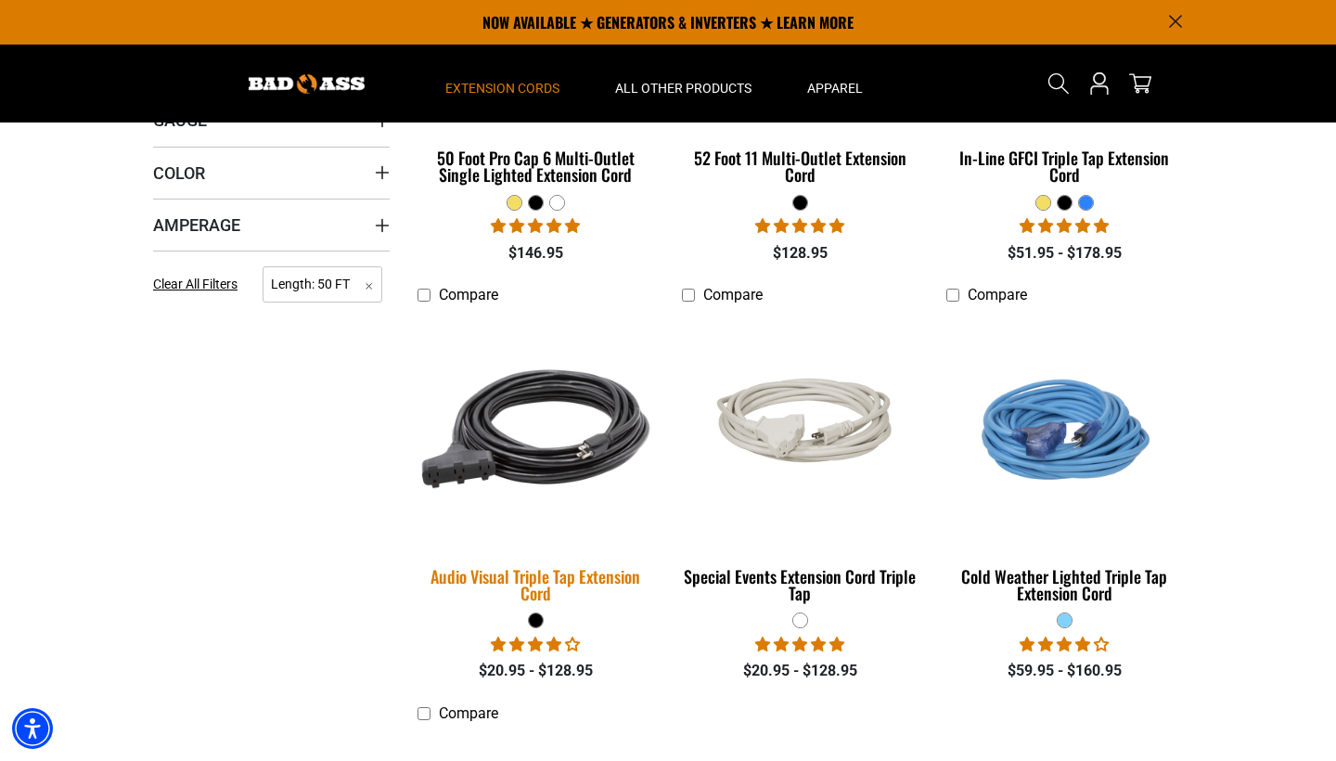
scroll to position [626, 0]
